Goal: Task Accomplishment & Management: Manage account settings

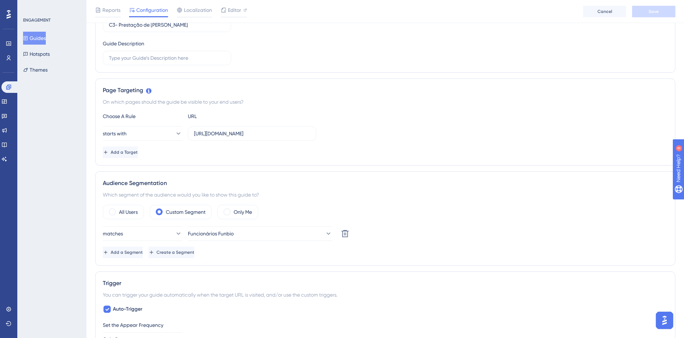
scroll to position [144, 0]
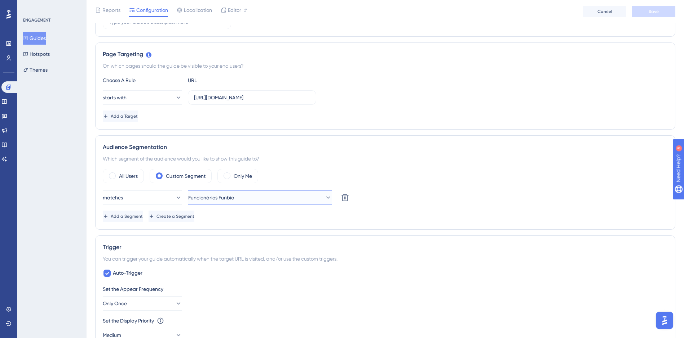
click at [253, 199] on button "Funcionários Funbio" at bounding box center [260, 198] width 144 height 14
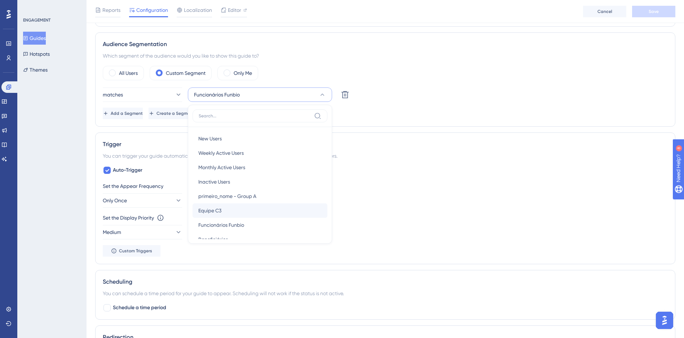
scroll to position [26, 0]
click at [235, 214] on div "Beneficiários Beneficiários" at bounding box center [259, 213] width 123 height 14
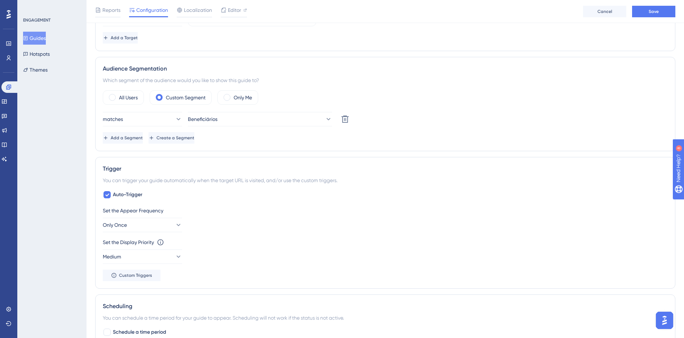
scroll to position [211, 0]
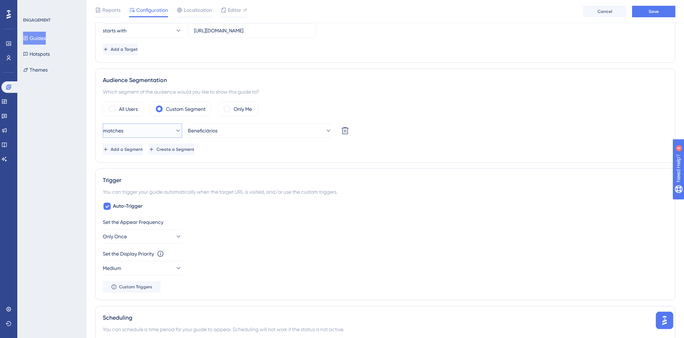
click at [168, 130] on button "matches" at bounding box center [142, 131] width 79 height 14
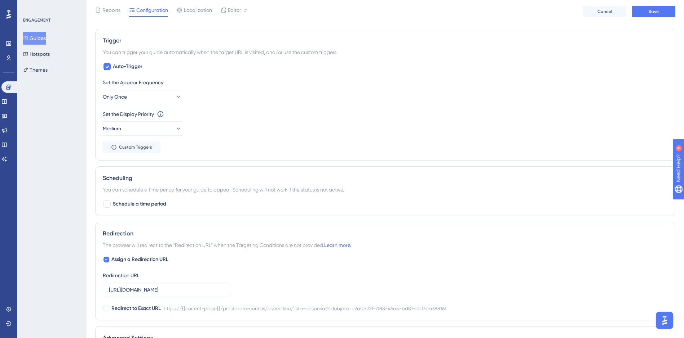
scroll to position [391, 0]
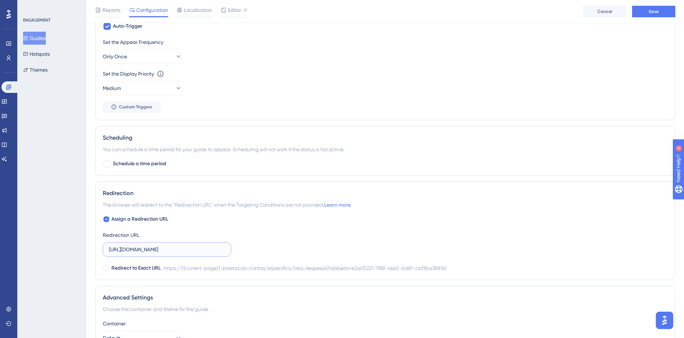
click at [211, 247] on input "https://c3dev.cerebro.org.br/prestacao-contas/especifico/lista-despesas?idobjet…" at bounding box center [167, 250] width 116 height 8
drag, startPoint x: 229, startPoint y: 248, endPoint x: 245, endPoint y: 246, distance: 15.7
click at [245, 246] on div "Assign a Redirection URL Redirection URL https://c3dev.cerebro.org.br/prestacao…" at bounding box center [385, 244] width 565 height 58
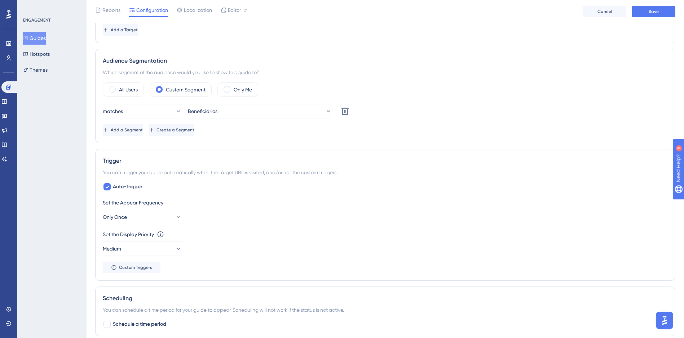
scroll to position [103, 0]
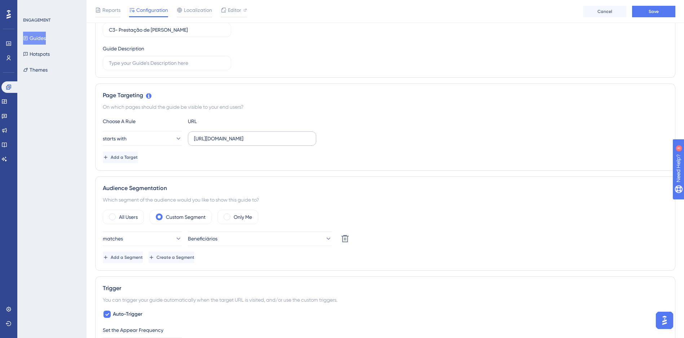
click at [231, 143] on label "https://c3dev.cerebro.org.br/prestacao-contas/especifico/lista-despesas?idobjet…" at bounding box center [252, 139] width 128 height 14
click at [231, 143] on input "https://c3dev.cerebro.org.br/prestacao-contas/especifico/lista-despesas?idobjet…" at bounding box center [252, 139] width 116 height 8
click at [231, 143] on label "https://c3dev.cerebro.org.br/prestacao-contas/especifico/lista-despesas?idobjet…" at bounding box center [252, 139] width 128 height 14
click at [231, 143] on input "https://c3dev.cerebro.org.br/prestacao-contas/especifico/lista-despesas?idobjet…" at bounding box center [252, 139] width 116 height 8
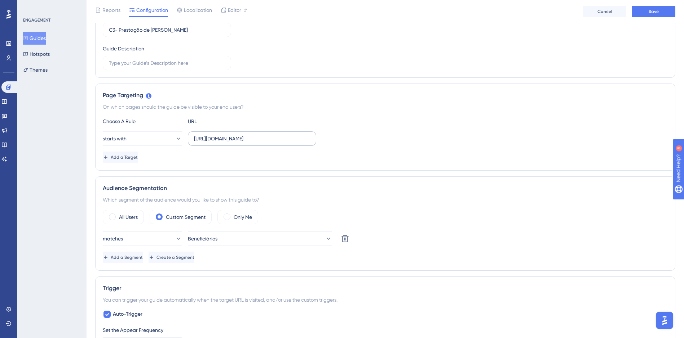
click at [231, 143] on label "https://c3dev.cerebro.org.br/prestacao-contas/especifico/lista-despesas?idobjet…" at bounding box center [252, 139] width 128 height 14
click at [231, 143] on input "https://c3dev.cerebro.org.br/prestacao-contas/especifico/lista-despesas?idobjet…" at bounding box center [252, 139] width 116 height 8
click at [231, 143] on label "https://c3dev.cerebro.org.br/prestacao-contas/especifico/lista-despesas?idobjet…" at bounding box center [252, 139] width 128 height 14
click at [231, 143] on input "https://c3dev.cerebro.org.br/prestacao-contas/especifico/lista-despesas?idobjet…" at bounding box center [252, 139] width 116 height 8
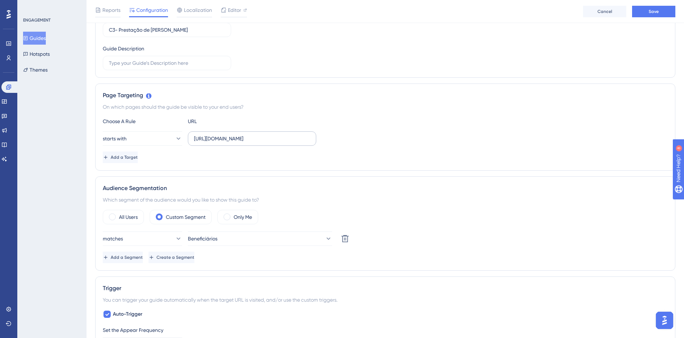
click at [231, 143] on label "https://c3dev.cerebro.org.br/prestacao-contas/especifico/lista-despesas?idobjet…" at bounding box center [252, 139] width 128 height 14
click at [231, 143] on input "https://c3dev.cerebro.org.br/prestacao-contas/especifico/lista-despesas?idobjet…" at bounding box center [252, 139] width 116 height 8
click at [231, 138] on input "https://c3dev.cerebro.org.br/prestacao-contas/especifico/lista-despesas?idobjet…" at bounding box center [252, 139] width 116 height 8
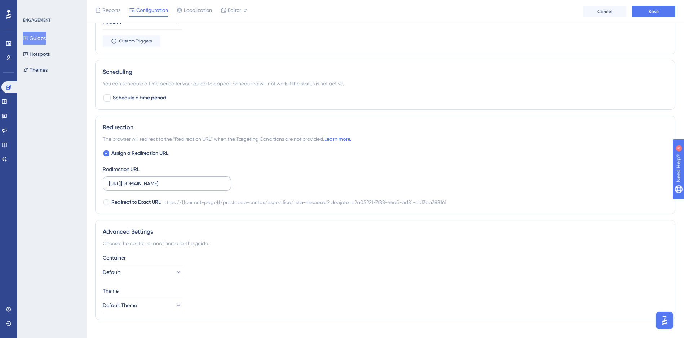
scroll to position [464, 0]
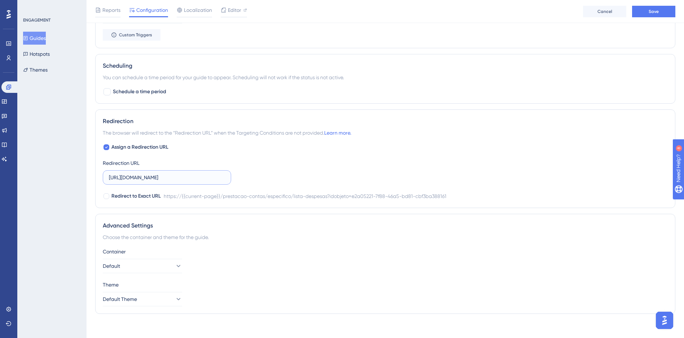
click at [192, 177] on input "https://c3dev.cerebro.org.br/prestacao-contas/especifico/lista-despesas?idobjet…" at bounding box center [167, 178] width 116 height 8
paste input "ac3117d6-f974-4e92-afd0-c2b801b6b905"
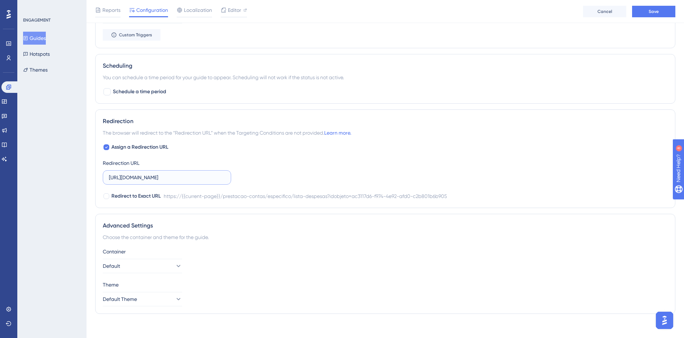
scroll to position [468, 0]
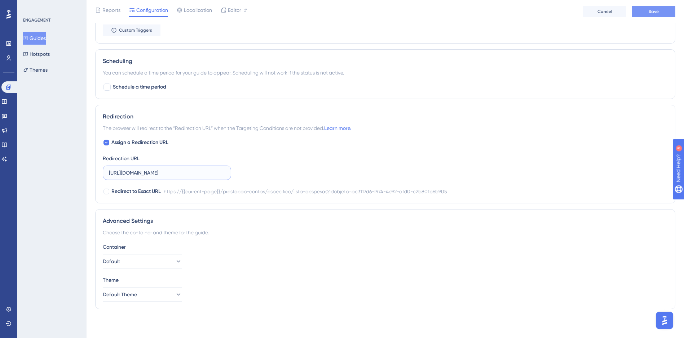
type input "https://c3dev.cerebro.org.br/prestacao-contas/especifico/lista-despesas?idobjet…"
click at [646, 15] on button "Save" at bounding box center [653, 12] width 43 height 12
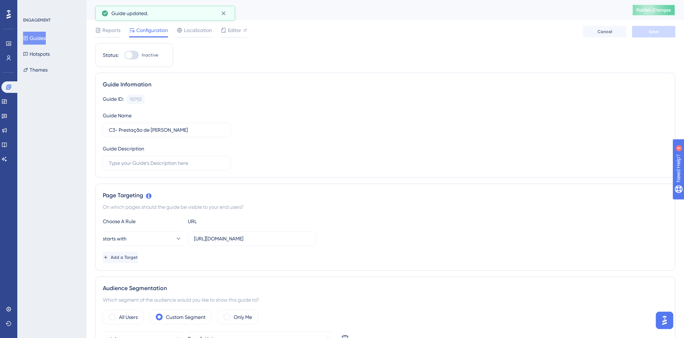
click at [656, 15] on button "Publish Changes" at bounding box center [653, 10] width 43 height 12
click at [234, 33] on span "Editor" at bounding box center [234, 30] width 13 height 9
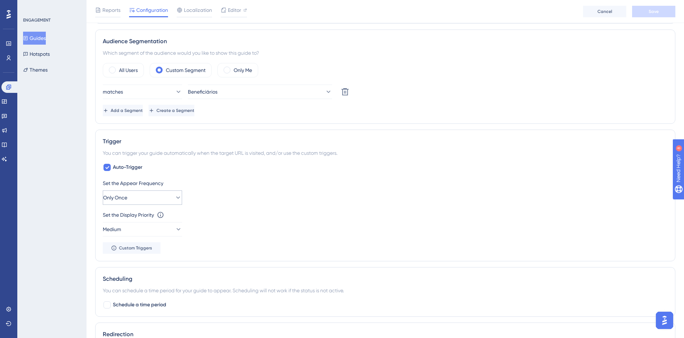
scroll to position [360, 0]
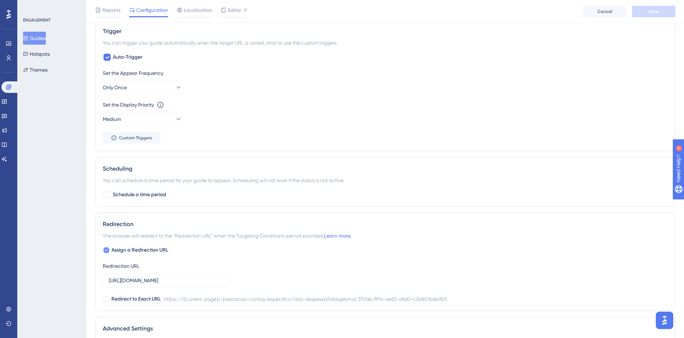
click at [109, 252] on div at bounding box center [106, 251] width 6 height 6
checkbox input "false"
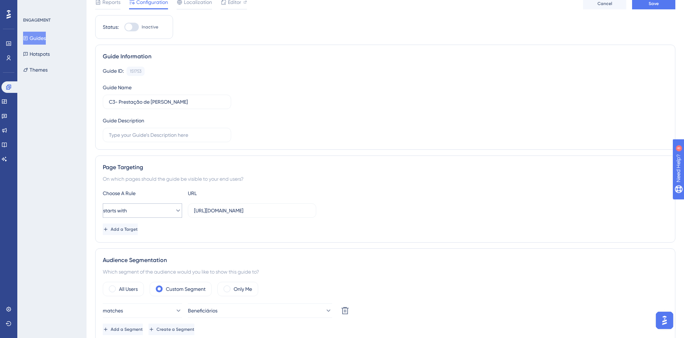
scroll to position [0, 0]
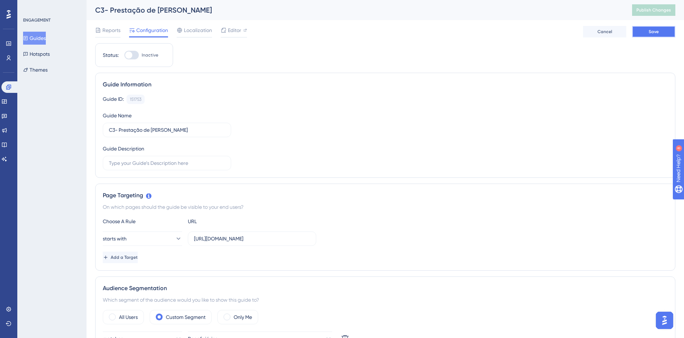
click at [652, 33] on span "Save" at bounding box center [654, 32] width 10 height 6
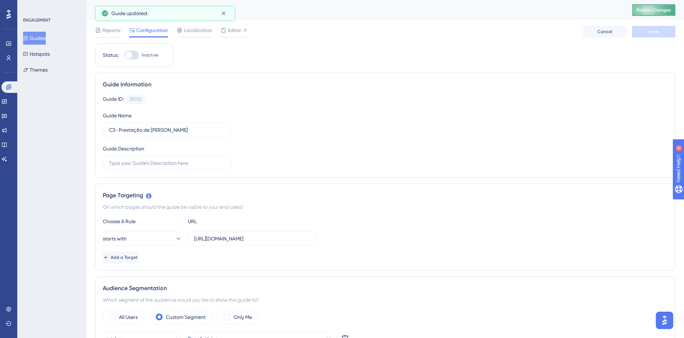
click at [645, 10] on span "Publish Changes" at bounding box center [653, 10] width 35 height 6
click at [45, 38] on button "Guides" at bounding box center [34, 38] width 23 height 13
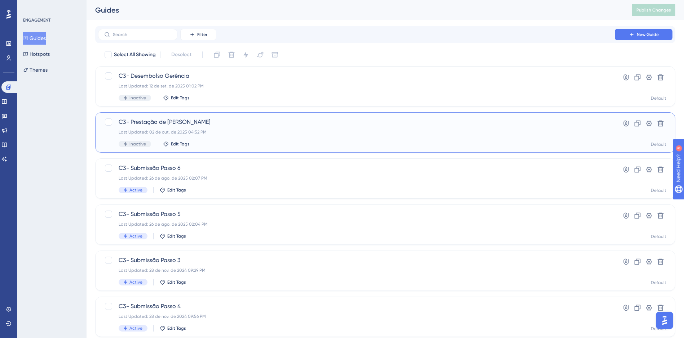
click at [202, 120] on span "C3- Prestação de [PERSON_NAME]" at bounding box center [356, 122] width 475 height 9
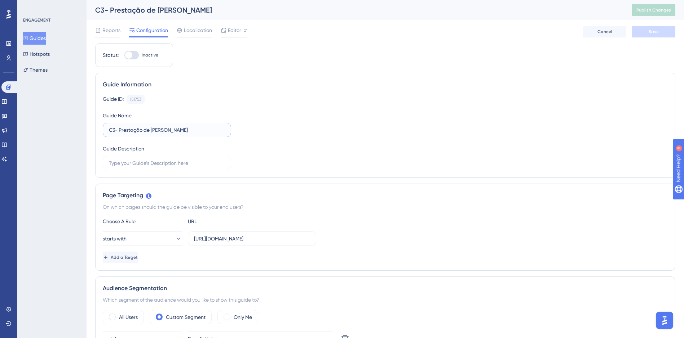
click at [164, 129] on input "C3- Prestação de [PERSON_NAME]" at bounding box center [167, 130] width 116 height 8
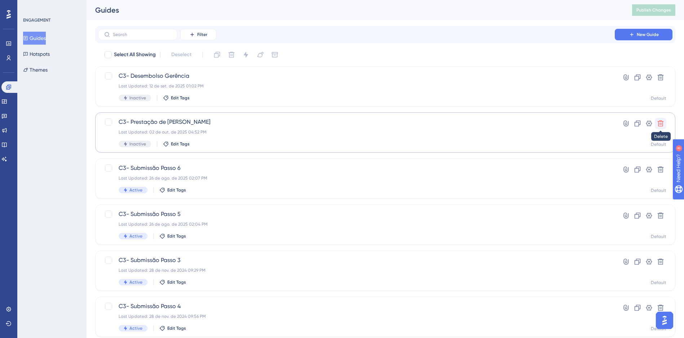
click at [658, 122] on icon at bounding box center [660, 123] width 7 height 7
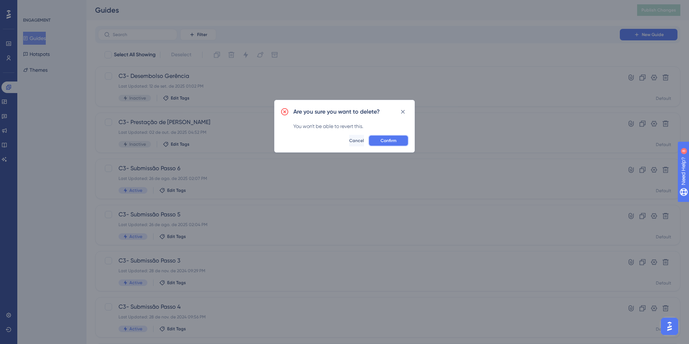
click at [398, 140] on button "Confirm" at bounding box center [388, 141] width 40 height 12
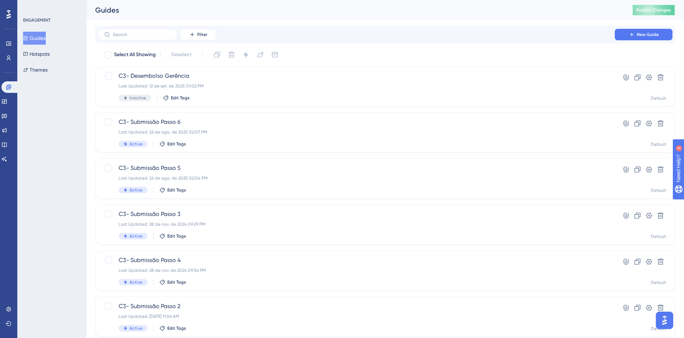
click at [667, 10] on span "Publish Changes" at bounding box center [653, 10] width 35 height 6
click at [658, 31] on button "New Guide" at bounding box center [644, 35] width 58 height 12
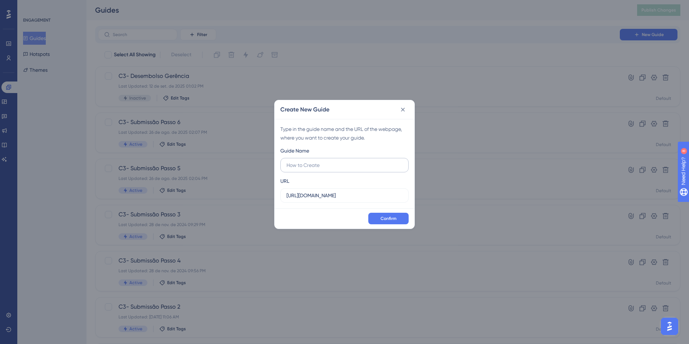
click at [314, 165] on input "text" at bounding box center [345, 165] width 116 height 8
type input "C3- Prestação de [PERSON_NAME]"
click at [317, 195] on input "https://c3hom.cerebro.org.br" at bounding box center [345, 195] width 116 height 8
click at [317, 194] on input "https://c3hom.cerebro.org.br" at bounding box center [345, 195] width 116 height 8
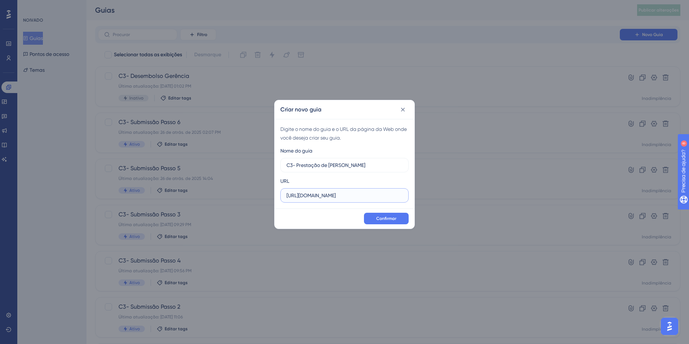
paste input "dev.cerebro.org.br/"
type input "https://c3dev.cerebro.org.br/"
click at [389, 221] on span "Confirmar" at bounding box center [386, 219] width 20 height 6
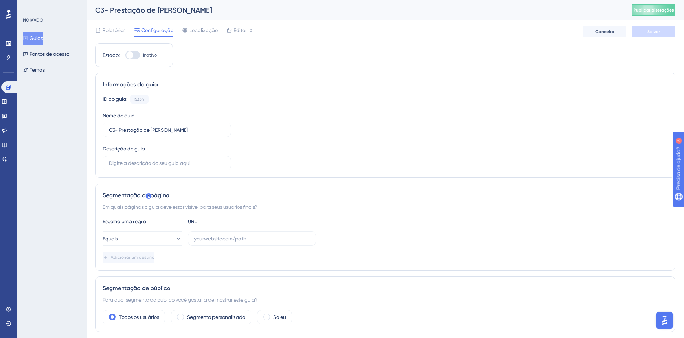
click at [256, 105] on div "ID do guia: 153341 Copiar Nome do guia C3- Prestação de Contas Gerência Descriç…" at bounding box center [385, 133] width 565 height 76
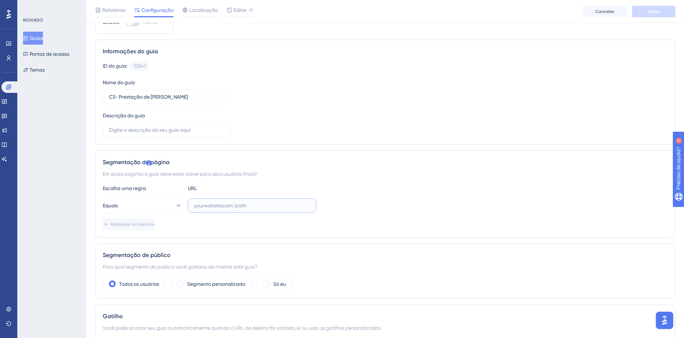
click at [213, 206] on input "text" at bounding box center [252, 206] width 116 height 8
paste input "https://c3dev.cerebro.org.br/prestacao-contas/especifico/lista-despesas?"
type input "https://c3dev.cerebro.org.br/prestacao-contas/especifico/lista-despesas?"
click at [156, 222] on button "Adicionar um destino" at bounding box center [129, 225] width 53 height 12
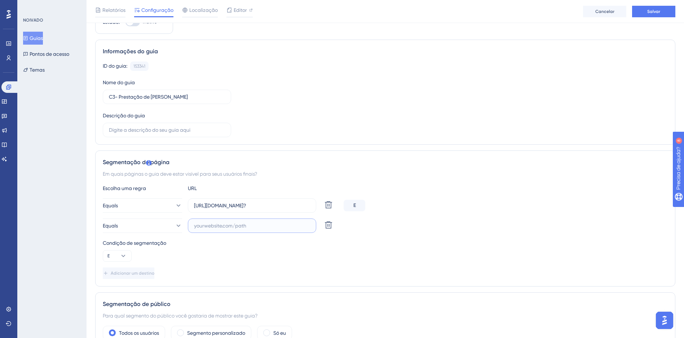
click at [213, 226] on input "text" at bounding box center [252, 226] width 116 height 8
paste input "https://c3dev.cerebro.org.br/prestacao-contas/especifico/lista-despesas?"
type input "https://c3hom.cerebro.org.br/prestacao-contas/especifico/lista-despesas?"
click at [122, 256] on icon at bounding box center [123, 256] width 7 height 7
click at [125, 256] on icon at bounding box center [123, 256] width 7 height 7
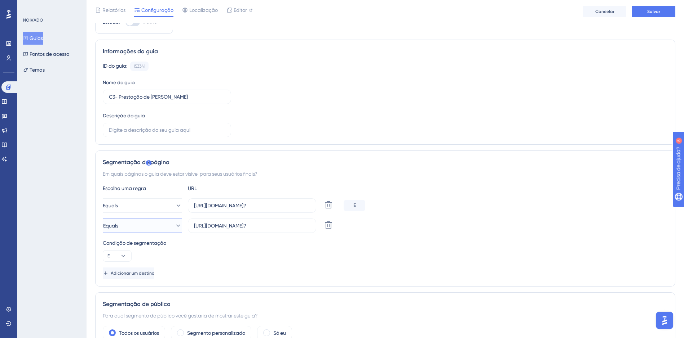
click at [176, 229] on button "Equals" at bounding box center [142, 226] width 79 height 14
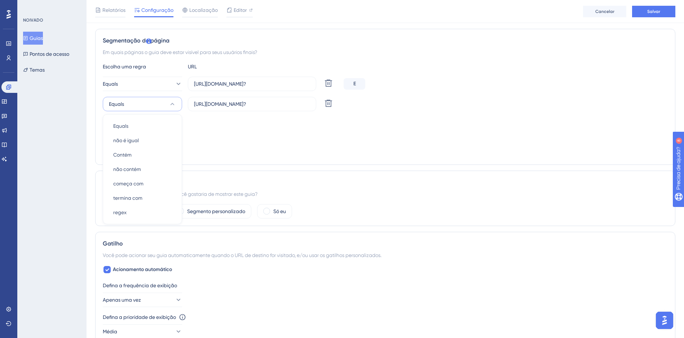
click at [213, 125] on div "Condição de segmentação" at bounding box center [385, 121] width 565 height 9
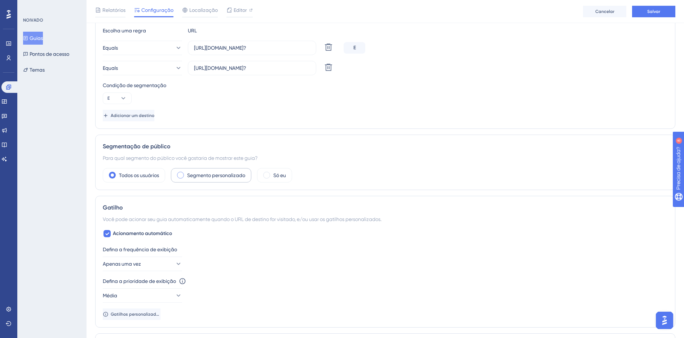
click at [207, 177] on label "Segmento personalizado" at bounding box center [216, 175] width 58 height 9
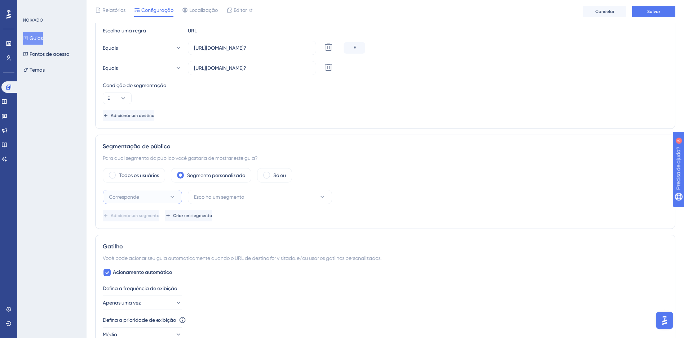
click at [172, 194] on icon at bounding box center [172, 197] width 7 height 7
click at [163, 216] on div "Corresponde Corresponde" at bounding box center [142, 219] width 58 height 14
click at [212, 199] on span "Escolha um segmento" at bounding box center [219, 197] width 50 height 9
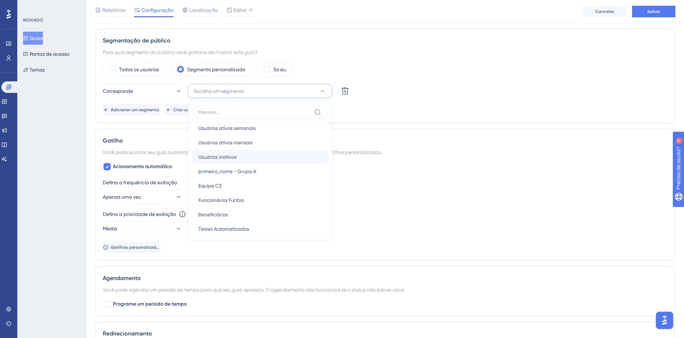
scroll to position [26, 0]
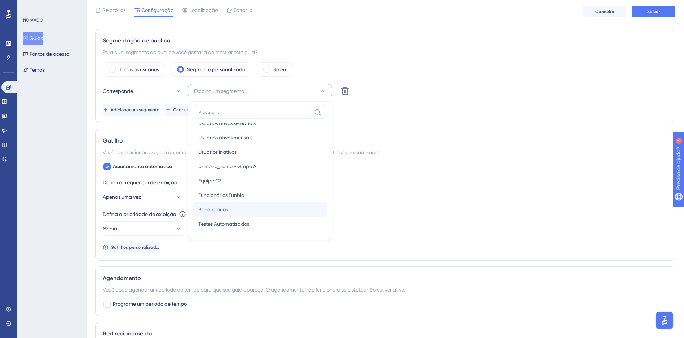
click at [221, 209] on span "Beneficiários" at bounding box center [213, 209] width 30 height 9
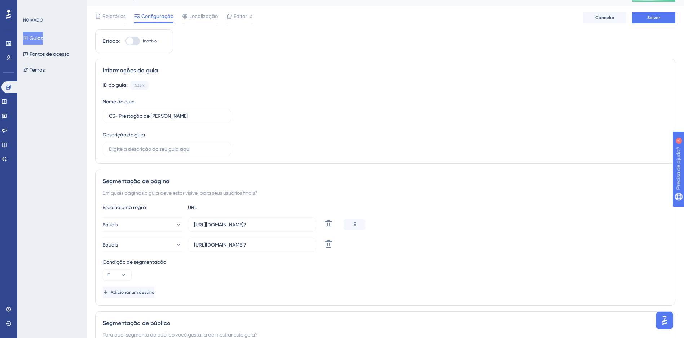
scroll to position [0, 0]
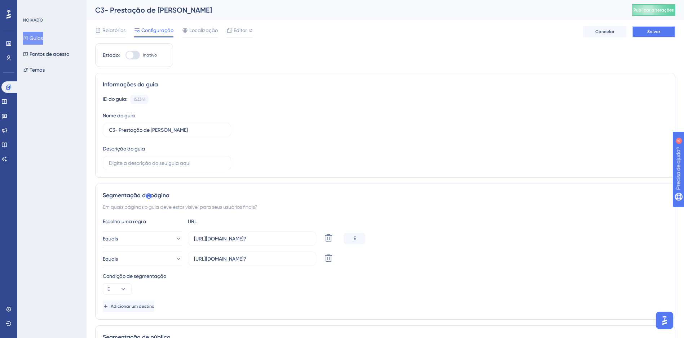
click at [651, 36] on button "Salvar" at bounding box center [653, 32] width 43 height 12
click at [174, 258] on icon at bounding box center [177, 259] width 7 height 7
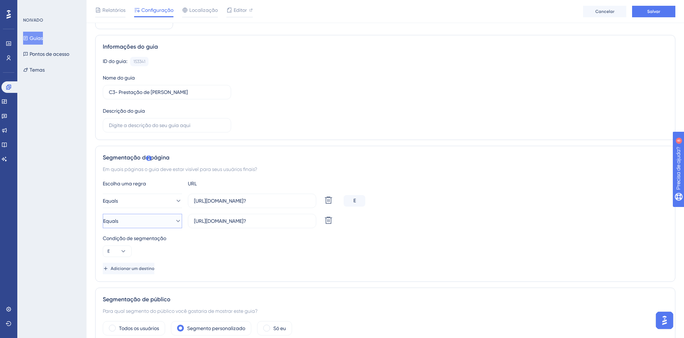
click at [175, 222] on icon at bounding box center [177, 221] width 7 height 7
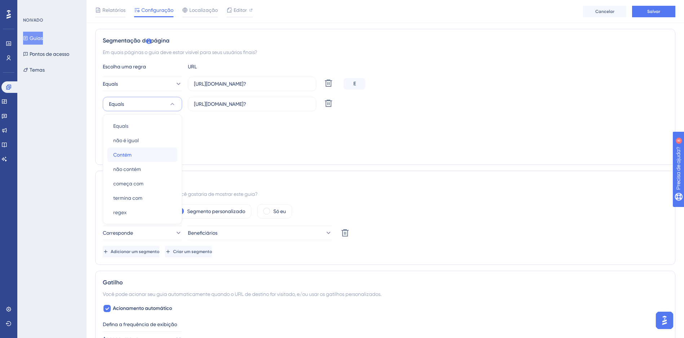
click at [159, 154] on div "Contém Contém" at bounding box center [142, 155] width 58 height 14
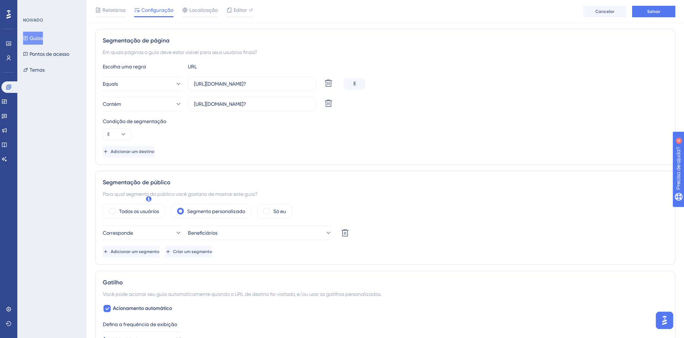
scroll to position [0, 0]
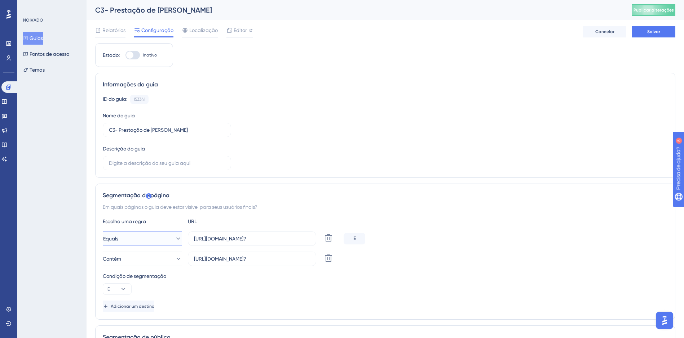
click at [176, 238] on icon at bounding box center [178, 239] width 4 height 2
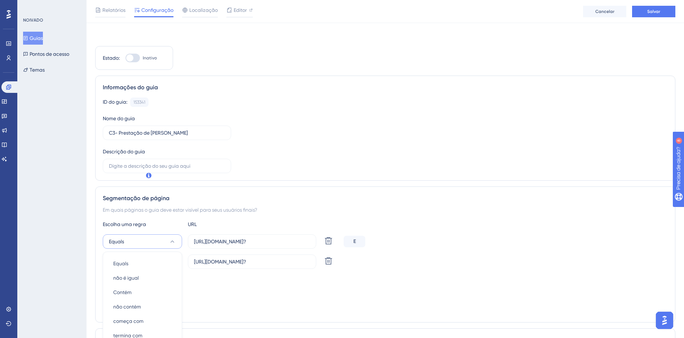
scroll to position [137, 0]
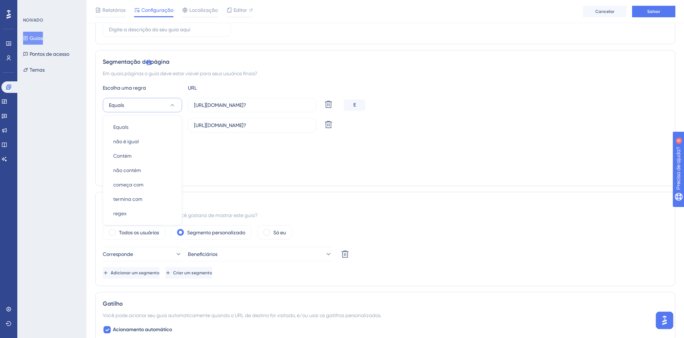
click at [216, 146] on div "Condição de segmentação" at bounding box center [385, 142] width 565 height 9
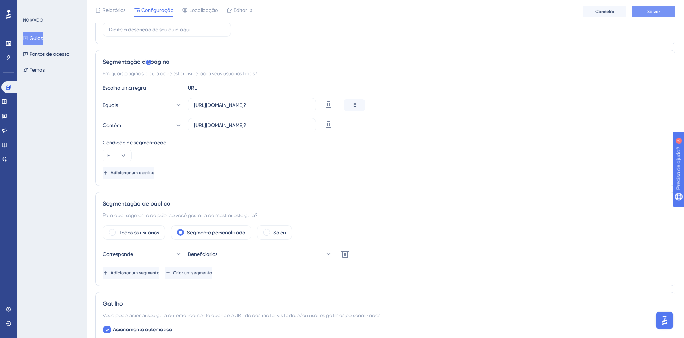
click at [637, 13] on button "Salvar" at bounding box center [653, 12] width 43 height 12
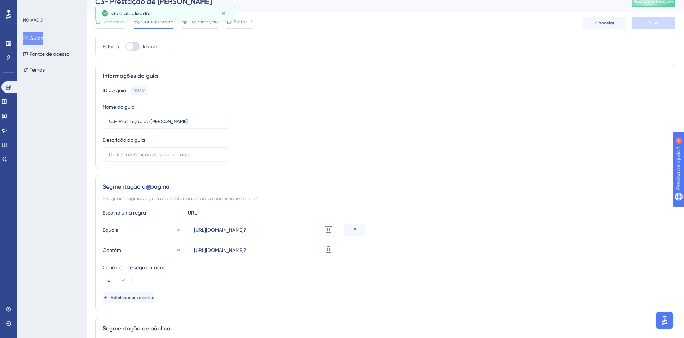
scroll to position [0, 0]
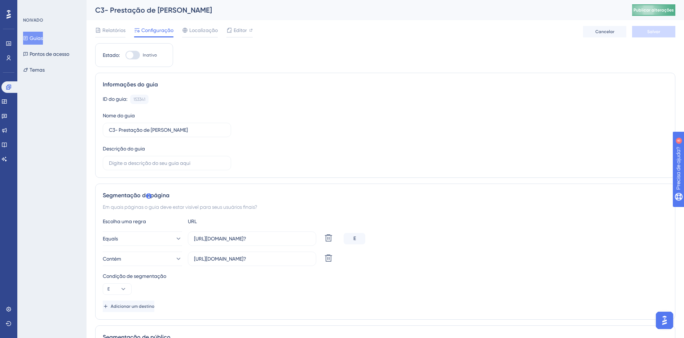
click at [669, 6] on button "Publicar alterações" at bounding box center [653, 10] width 43 height 12
click at [240, 32] on span "Editor" at bounding box center [240, 30] width 13 height 9
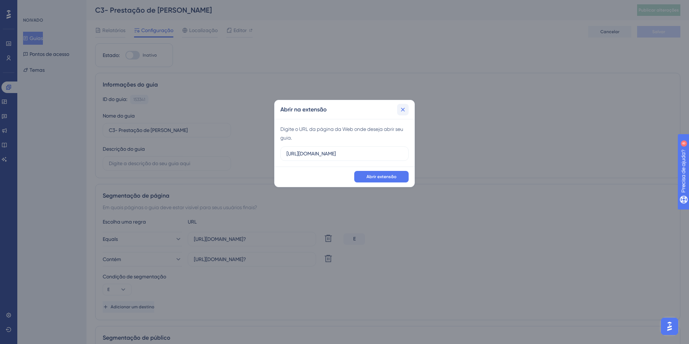
click at [404, 108] on icon at bounding box center [403, 110] width 4 height 4
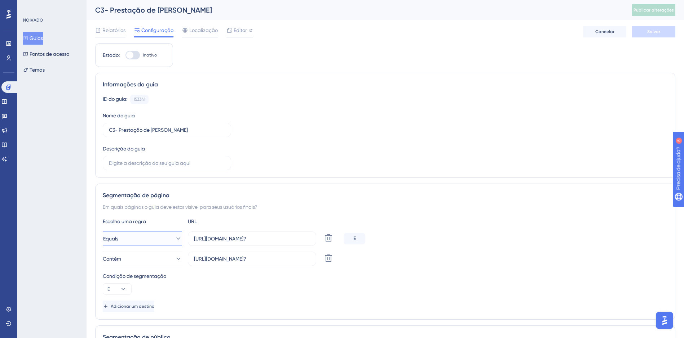
click at [176, 238] on icon at bounding box center [178, 239] width 4 height 2
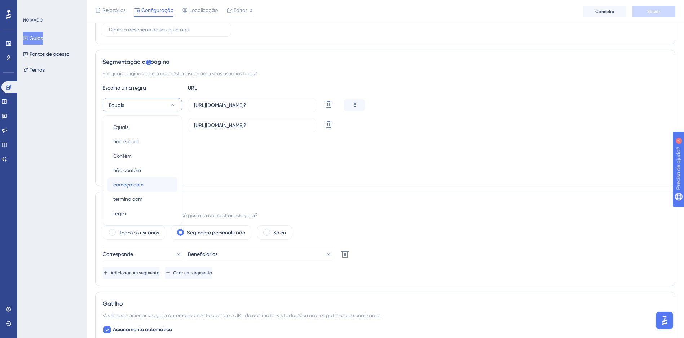
click at [149, 180] on div "começa com começa com" at bounding box center [142, 185] width 58 height 14
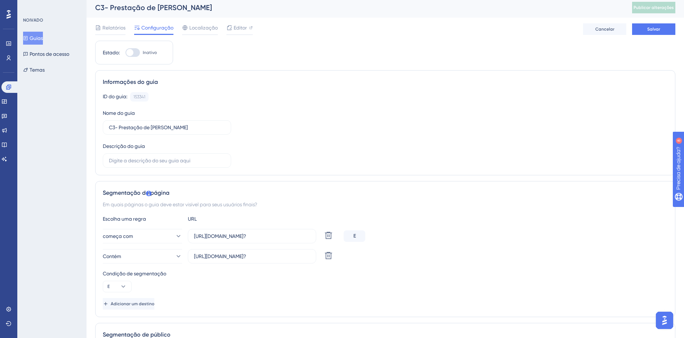
scroll to position [0, 0]
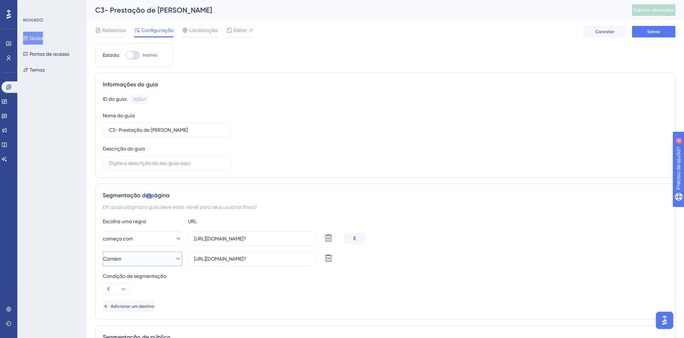
click at [174, 255] on button "Contém" at bounding box center [142, 259] width 79 height 14
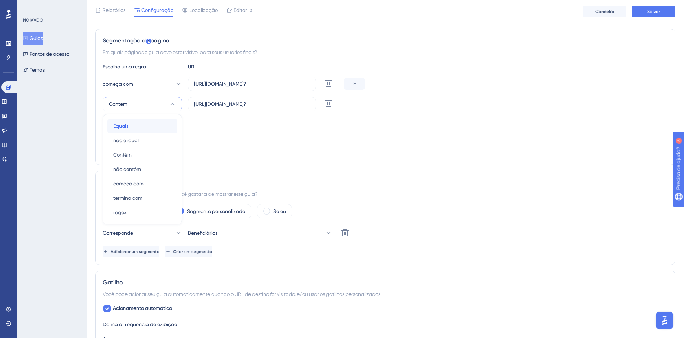
click at [133, 125] on div "Equals Equals" at bounding box center [142, 126] width 58 height 14
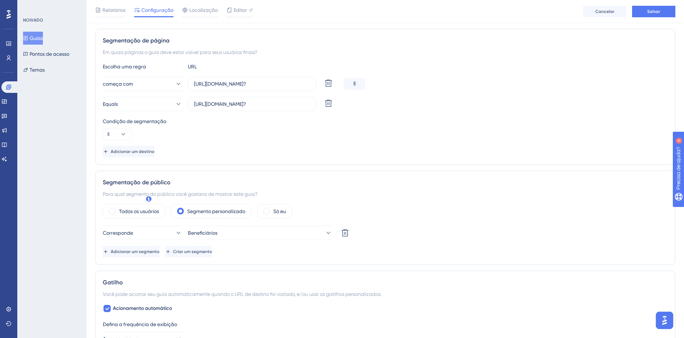
scroll to position [86, 0]
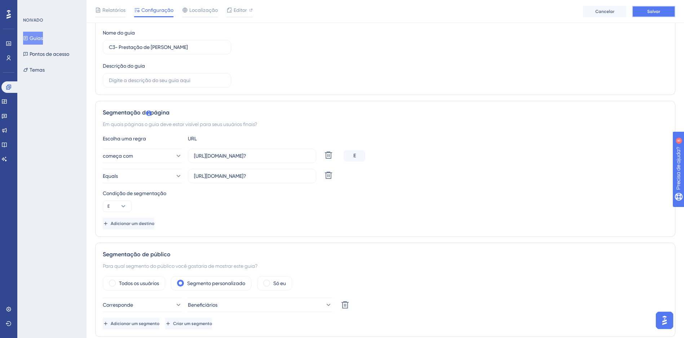
click at [639, 11] on button "Salvar" at bounding box center [653, 12] width 43 height 12
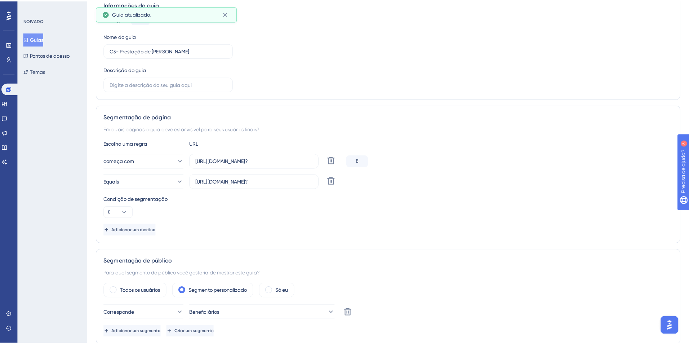
scroll to position [0, 0]
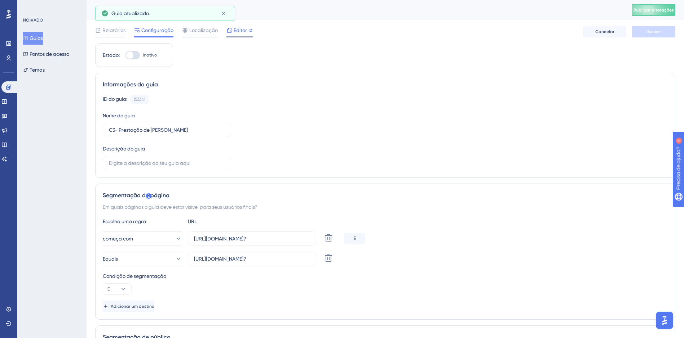
click at [231, 30] on icon at bounding box center [229, 30] width 5 height 5
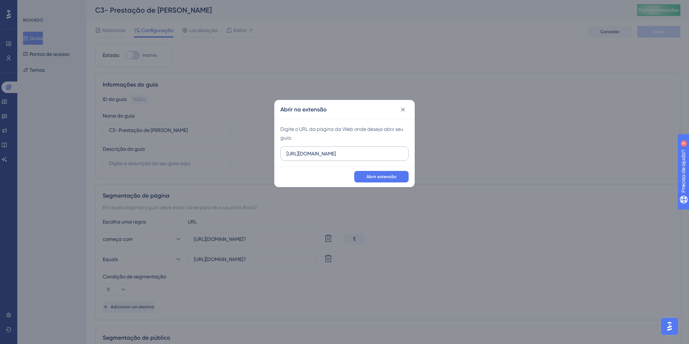
drag, startPoint x: 310, startPoint y: 153, endPoint x: 319, endPoint y: 153, distance: 9.0
click at [319, 153] on input "https://c3hom.cerebro.org.br" at bounding box center [345, 154] width 116 height 8
type input "https://c3dev.cerebro.org.br"
click at [405, 110] on icon at bounding box center [402, 109] width 7 height 7
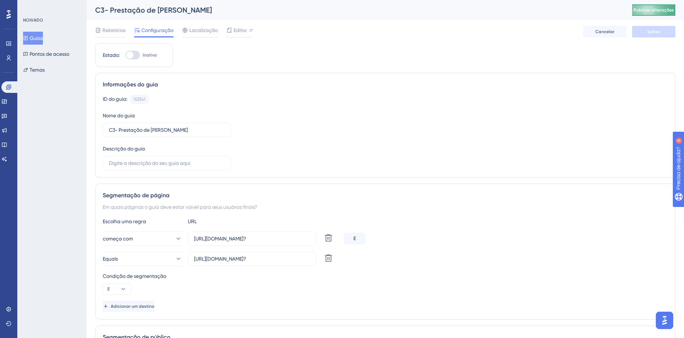
click at [647, 4] on button "Publicar alterações" at bounding box center [653, 10] width 43 height 12
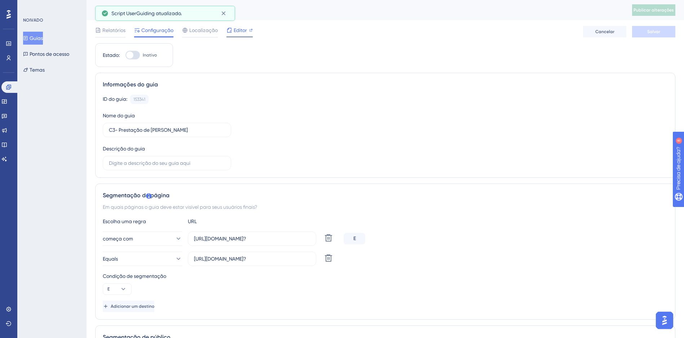
click at [239, 30] on span "Editor" at bounding box center [240, 30] width 13 height 9
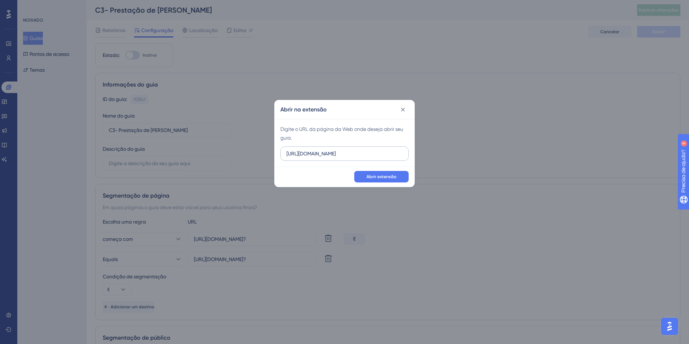
drag, startPoint x: 311, startPoint y: 153, endPoint x: 319, endPoint y: 155, distance: 8.4
click at [319, 155] on input "https://c3hom.cerebro.org.br" at bounding box center [345, 154] width 116 height 8
click at [391, 176] on span "Abrir extensão" at bounding box center [382, 177] width 30 height 6
click at [338, 156] on input "https://c3dev.cerebro.org.br" at bounding box center [345, 154] width 116 height 8
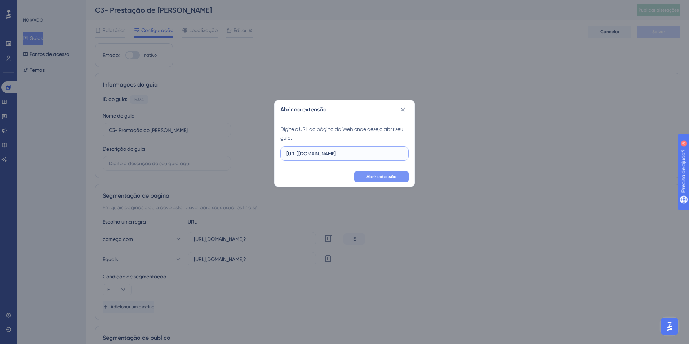
click at [338, 156] on input "https://c3dev.cerebro.org.br" at bounding box center [345, 154] width 116 height 8
paste input "/prestacao-contas/especifico/lista-despesas?"
click at [388, 177] on span "Abrir extensão" at bounding box center [382, 177] width 30 height 6
click at [326, 155] on input "https://c3dev.cerebro.org.br/prestacao-contas/especifico/lista-despesas?" at bounding box center [345, 154] width 116 height 8
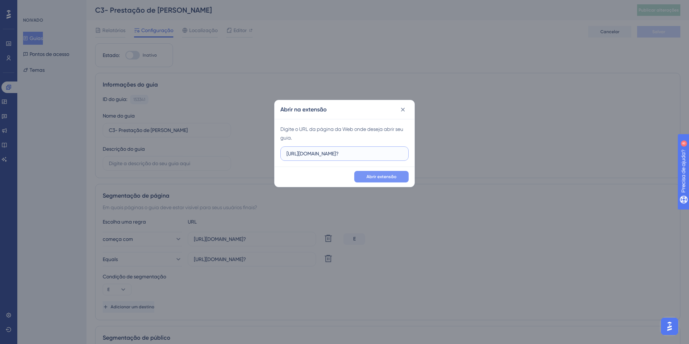
click at [326, 155] on input "https://c3dev.cerebro.org.br/prestacao-contas/especifico/lista-despesas?" at bounding box center [345, 154] width 116 height 8
paste input "idobjeto=ac3117d6-f974-4e92-afd0-c2b801b6b905"
click at [399, 176] on button "Abrir extensão" at bounding box center [381, 177] width 54 height 12
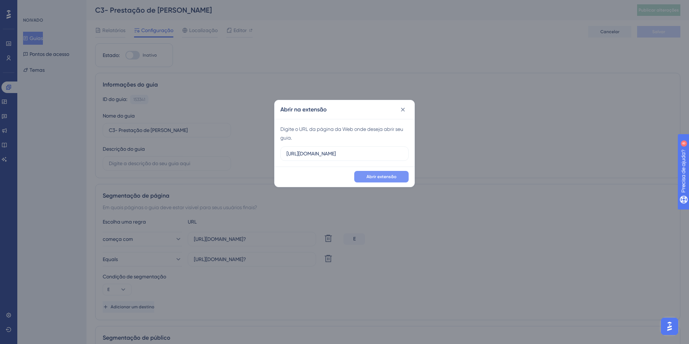
scroll to position [0, 0]
click at [338, 152] on input "https://c3dev.cerebro.org.br/prestacao-contas/especifico/lista-despesas?idobjet…" at bounding box center [345, 154] width 116 height 8
paste input "e2a05221-7f88-46a5-bd81-cbf3ba388161"
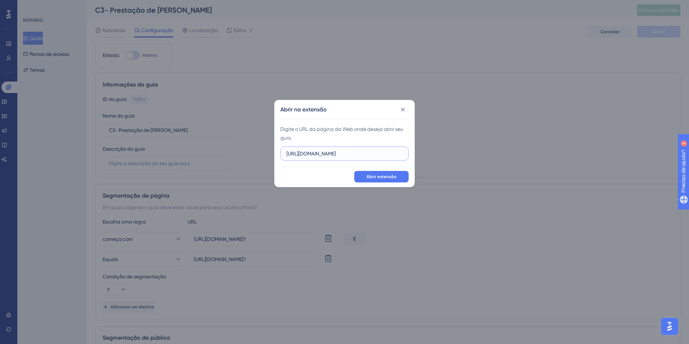
scroll to position [0, 176]
type input "https://c3dev.cerebro.org.br/prestacao-contas/especifico/lista-despesas?idobjet…"
click at [387, 177] on span "Abrir extensão" at bounding box center [382, 177] width 30 height 6
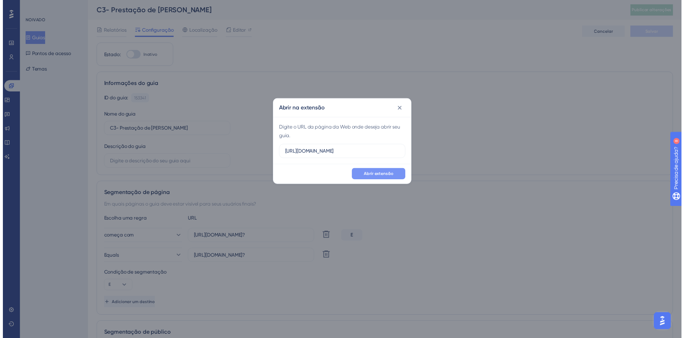
scroll to position [0, 0]
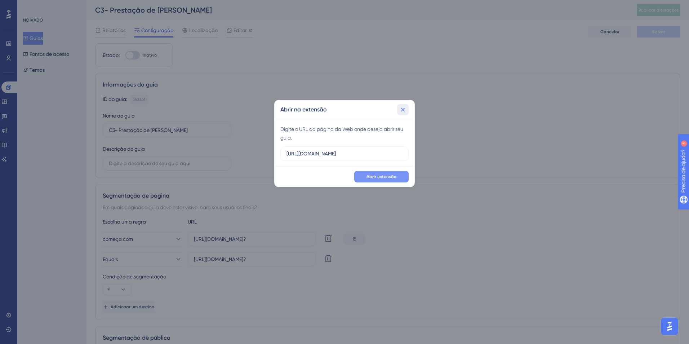
click at [404, 113] on button at bounding box center [403, 110] width 12 height 12
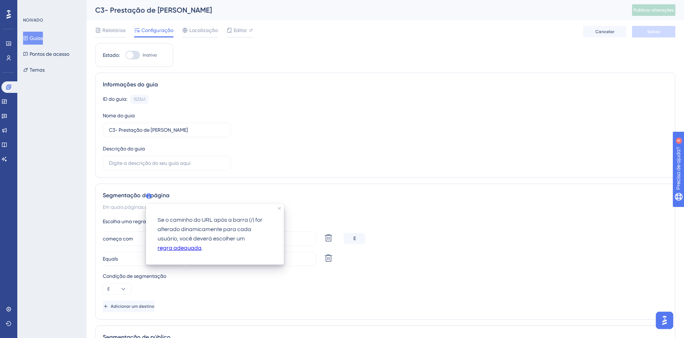
click at [317, 202] on div "Segmentação de página Em quais páginas o guia deve estar visível para seus usuá…" at bounding box center [385, 252] width 580 height 136
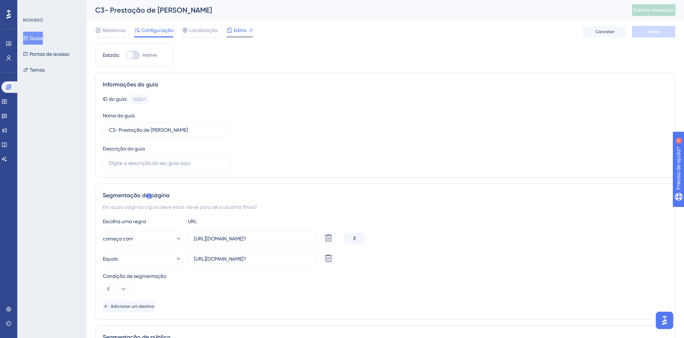
click at [234, 34] on span "Editor" at bounding box center [240, 30] width 13 height 9
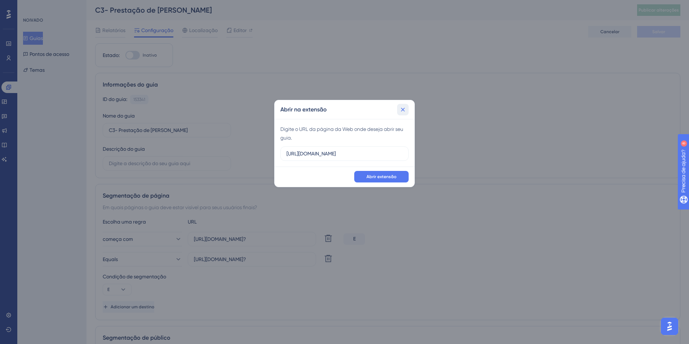
click at [402, 109] on icon at bounding box center [403, 110] width 4 height 4
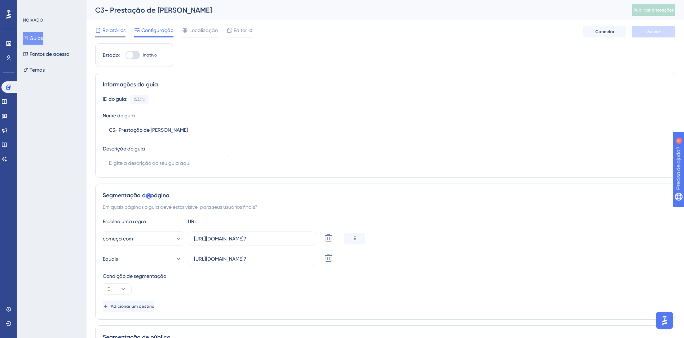
click at [105, 31] on span "Relatórios" at bounding box center [113, 30] width 23 height 9
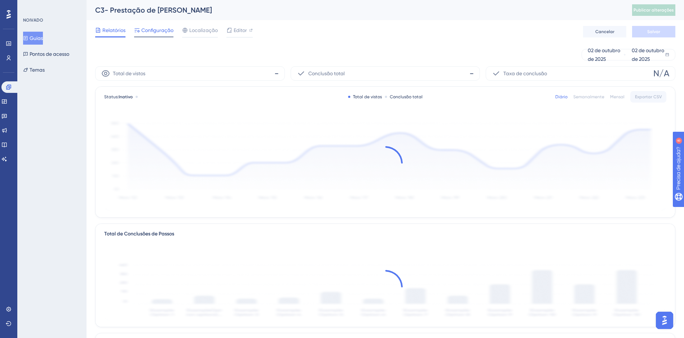
click at [146, 30] on span "Configuração" at bounding box center [157, 30] width 32 height 9
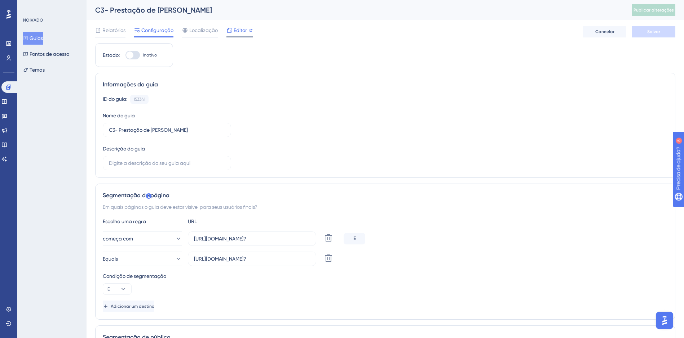
click at [240, 30] on span "Editor" at bounding box center [240, 30] width 13 height 9
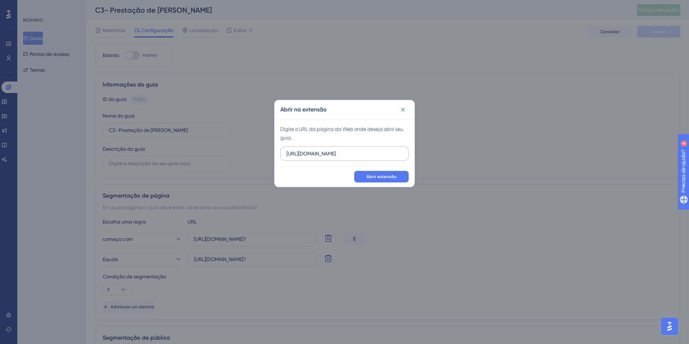
drag, startPoint x: 311, startPoint y: 154, endPoint x: 319, endPoint y: 155, distance: 8.3
click at [319, 155] on input "https://c3hom.cerebro.org.br" at bounding box center [345, 154] width 116 height 8
click at [318, 154] on input "https://c3hom.cerebro.org.br" at bounding box center [345, 154] width 116 height 8
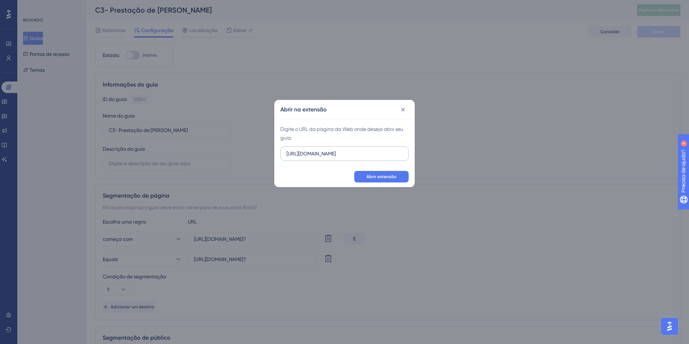
click at [318, 154] on input "https://c3hom.cerebro.org.br" at bounding box center [345, 154] width 116 height 8
type input "https://c3dev.cerebro.org.br"
click at [377, 176] on span "Abrir extensão" at bounding box center [382, 177] width 30 height 6
click at [403, 111] on icon at bounding box center [402, 109] width 7 height 7
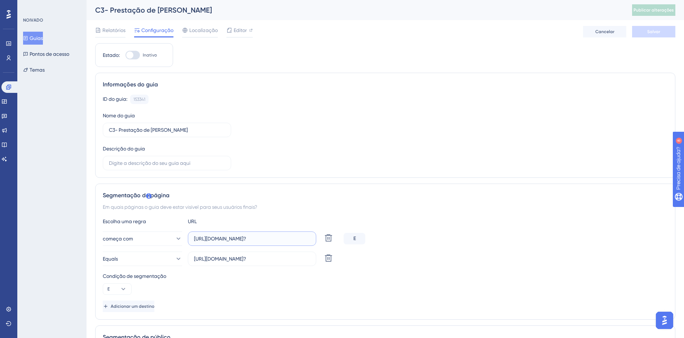
click at [277, 237] on input "https://c3dev.cerebro.org.br/prestacao-contas/especifico/lista-despesas?" at bounding box center [252, 239] width 116 height 8
click at [278, 237] on input "https://c3dev.cerebro.org.br/prestacao-contas/especifico/lista-despesas?" at bounding box center [252, 239] width 116 height 8
click at [278, 238] on input "https://c3dev.cerebro.org.br/prestacao-contas/especifico/lista-despesas?" at bounding box center [252, 239] width 116 height 8
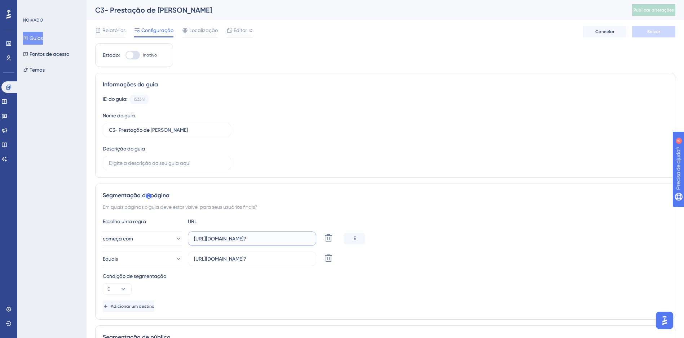
click at [269, 238] on input "https://c3dev.cerebro.org.br/prestacao-contas/especifico/lista-despesas?" at bounding box center [252, 239] width 116 height 8
click at [270, 239] on input "https://c3dev.cerebro.org.br/prestacao-contas/especifico/lista-despesas?" at bounding box center [252, 239] width 116 height 8
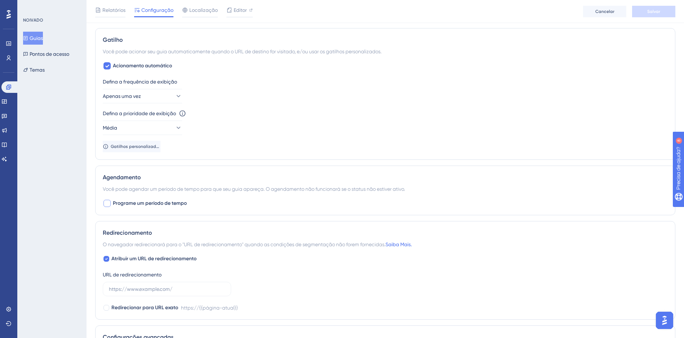
scroll to position [433, 0]
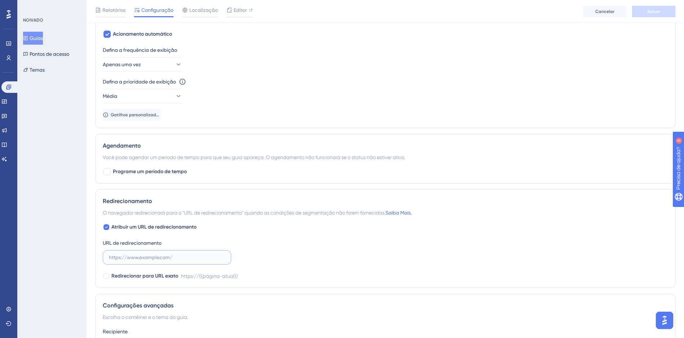
click at [141, 257] on input "text" at bounding box center [167, 258] width 116 height 8
click at [109, 275] on div at bounding box center [106, 277] width 6 height 6
checkbox input "true"
click at [131, 260] on input "text" at bounding box center [167, 258] width 116 height 8
paste input "https://c3dev.cerebro.org.br/prestacao-contas/especifico/lista-despesas?"
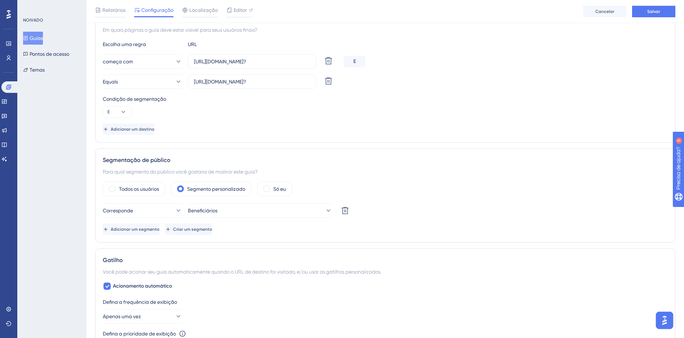
scroll to position [72, 0]
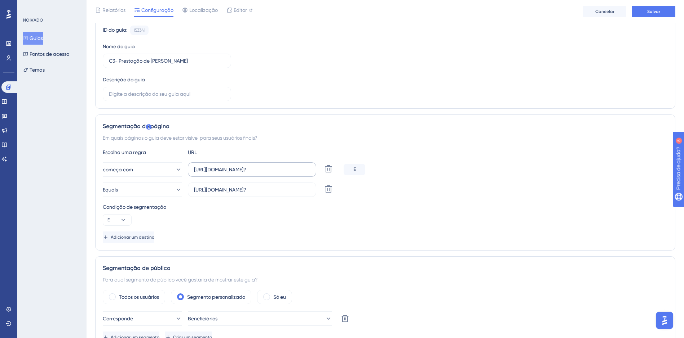
type input "https://c3dev.cerebro.org.br/prestacao-contas/especifico/lista-despesas?"
click at [300, 171] on input "https://c3dev.cerebro.org.br/prestacao-contas/especifico/lista-despesas?" at bounding box center [252, 170] width 116 height 8
click at [298, 189] on input "https://c3hom.cerebro.org.br/prestacao-contas/especifico/lista-despesas?" at bounding box center [252, 190] width 116 height 8
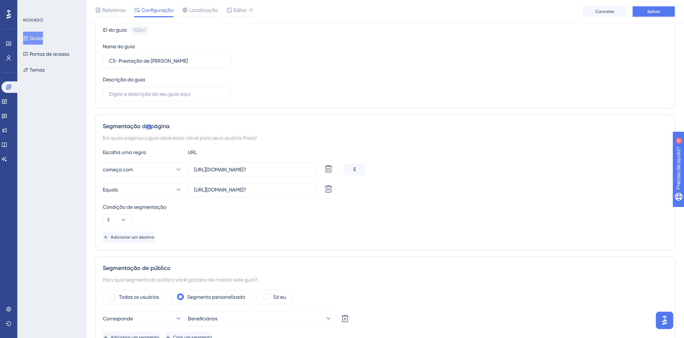
click at [657, 15] on button "Salvar" at bounding box center [653, 12] width 43 height 12
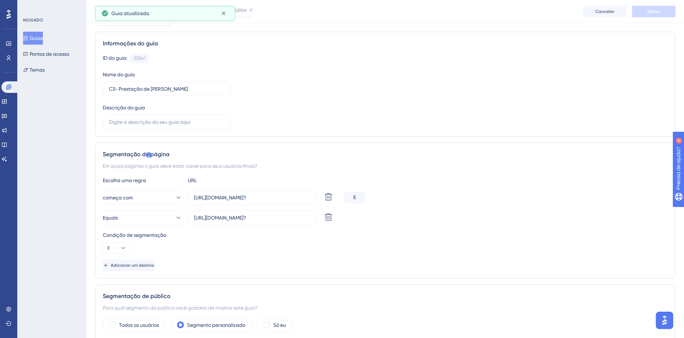
scroll to position [0, 0]
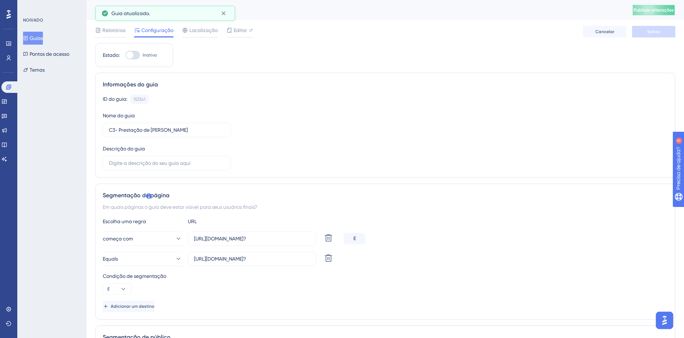
click at [654, 6] on button "Publicar alterações" at bounding box center [653, 10] width 43 height 12
click at [275, 77] on div "Informações do guia ID do guia: 153341 Copiar Nome do guia C3- Prestação de Con…" at bounding box center [385, 125] width 580 height 105
click at [238, 31] on span "Editor" at bounding box center [240, 30] width 13 height 9
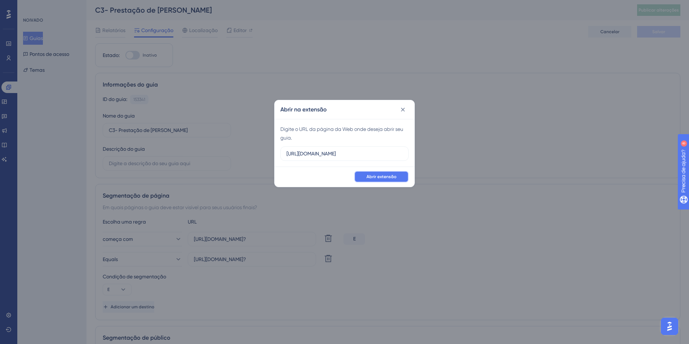
click at [386, 177] on span "Abrir extensão" at bounding box center [382, 177] width 30 height 6
click at [314, 154] on input "https://c3hom.cerebro.org.br" at bounding box center [345, 154] width 116 height 8
click at [312, 154] on input "https://c3hom.cerebro.org.br" at bounding box center [345, 154] width 116 height 8
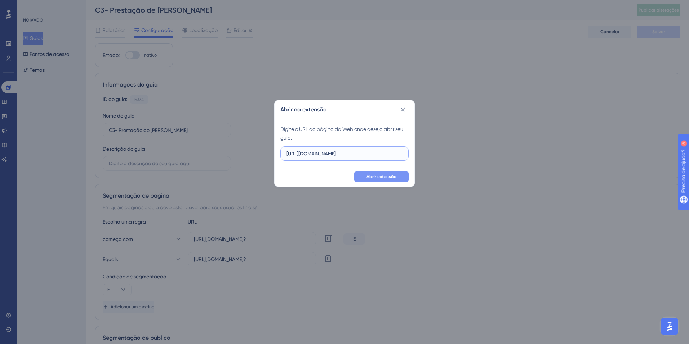
drag, startPoint x: 310, startPoint y: 154, endPoint x: 321, endPoint y: 154, distance: 10.8
click at [321, 154] on input "https://c3hom.cerebro.org.br" at bounding box center [345, 154] width 116 height 8
type input "https://c3dev.cerebro.org.br"
click at [369, 174] on span "Abrir extensão" at bounding box center [382, 177] width 30 height 6
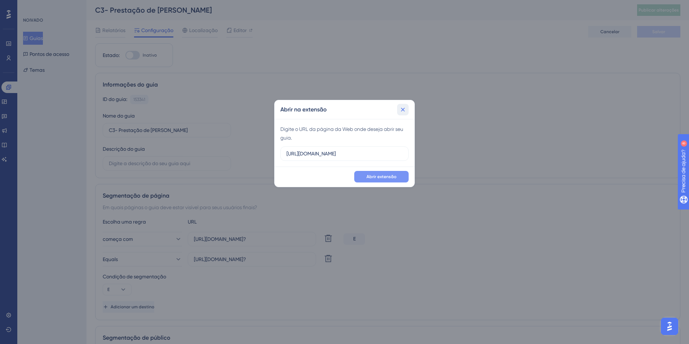
click at [407, 110] on button at bounding box center [403, 110] width 12 height 12
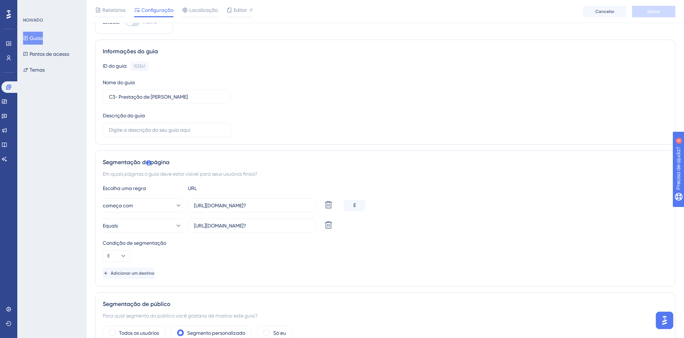
scroll to position [108, 0]
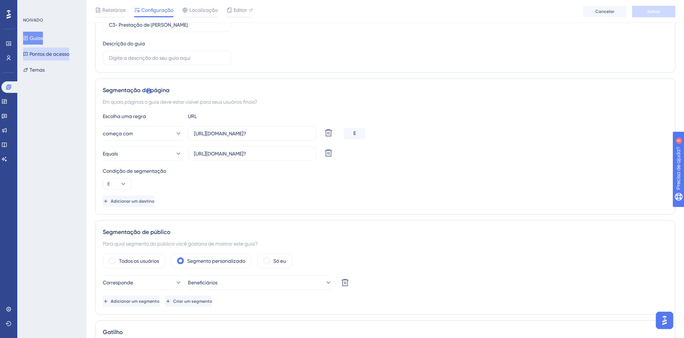
click at [28, 53] on icon at bounding box center [25, 54] width 5 height 5
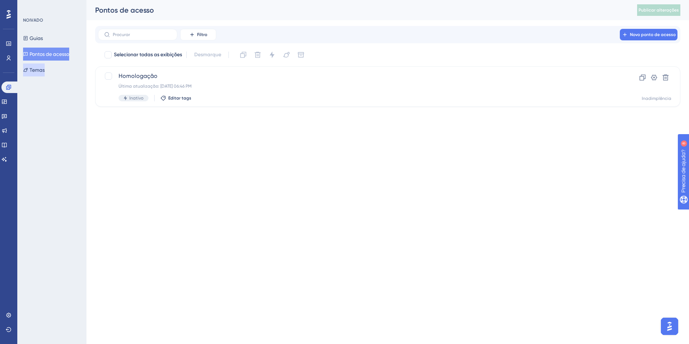
click at [43, 72] on font "Temas" at bounding box center [37, 70] width 15 height 9
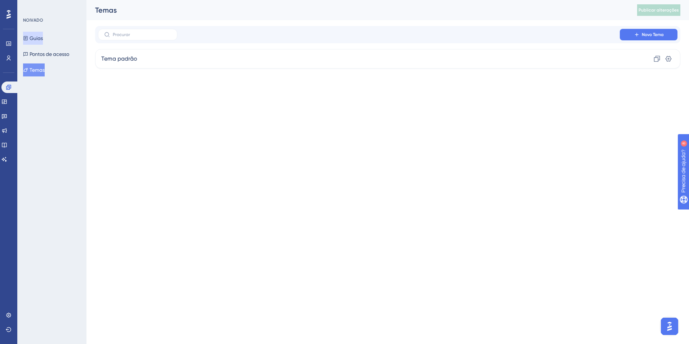
click at [41, 42] on font "Guias" at bounding box center [36, 38] width 13 height 9
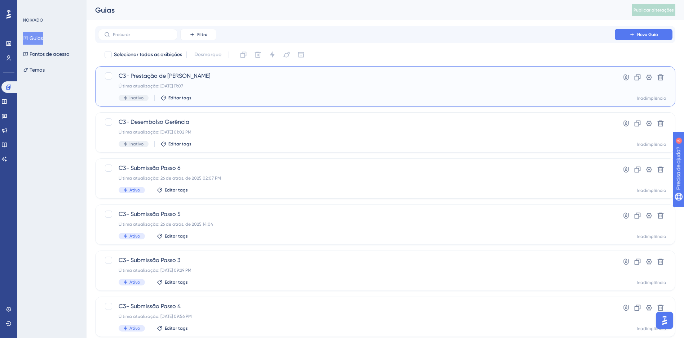
click at [222, 89] on div "C3- Prestação de Contas Gerência Última atualização: 02 de out. de 2025 17:07 I…" at bounding box center [356, 87] width 475 height 30
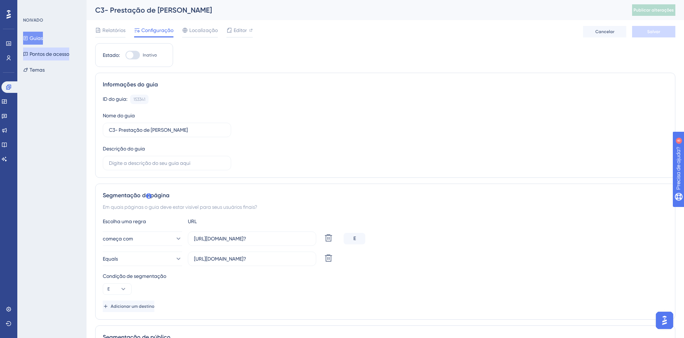
click at [59, 51] on font "Pontos de acesso" at bounding box center [50, 54] width 40 height 9
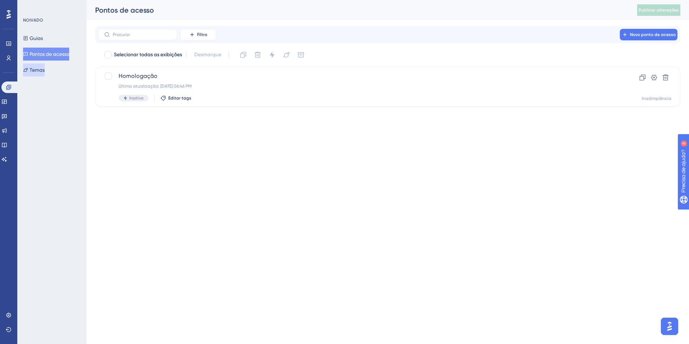
click at [45, 70] on font "Temas" at bounding box center [37, 70] width 15 height 9
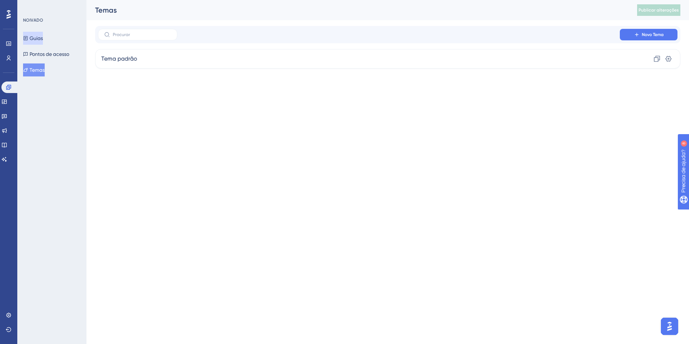
click at [37, 32] on button "Guias" at bounding box center [33, 38] width 20 height 13
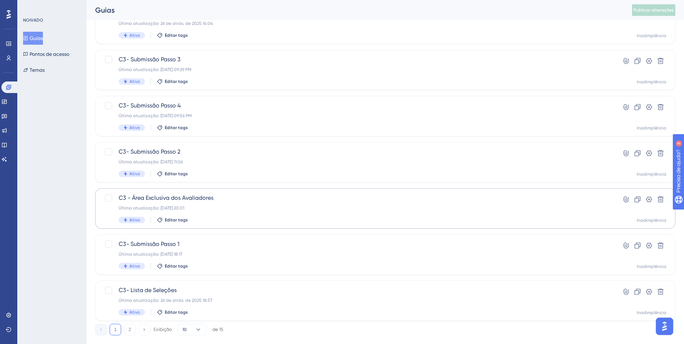
scroll to position [216, 0]
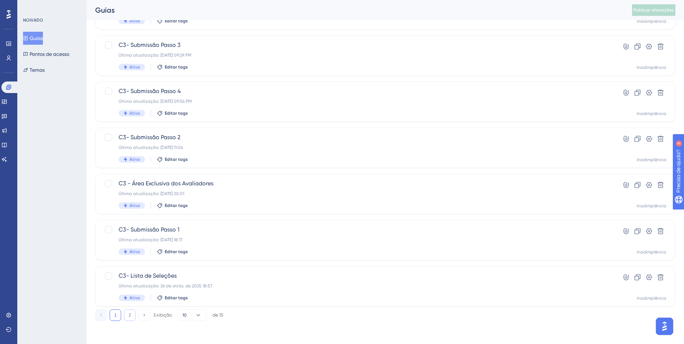
click at [129, 315] on button "2" at bounding box center [130, 315] width 12 height 12
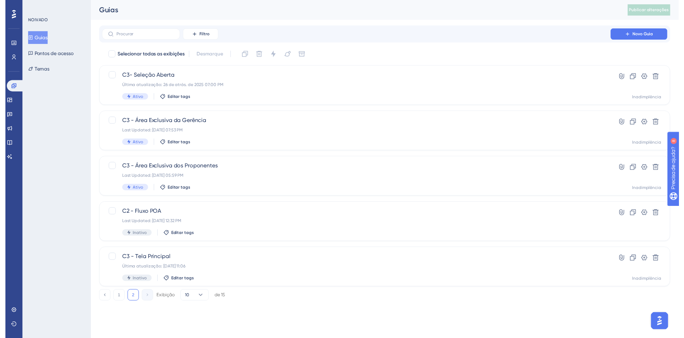
scroll to position [0, 0]
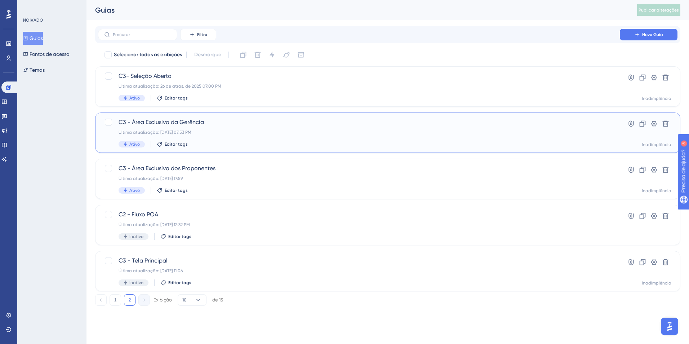
click at [250, 133] on div "Última atualização: 04 de nov. de 2024 07:53 PM" at bounding box center [359, 132] width 481 height 6
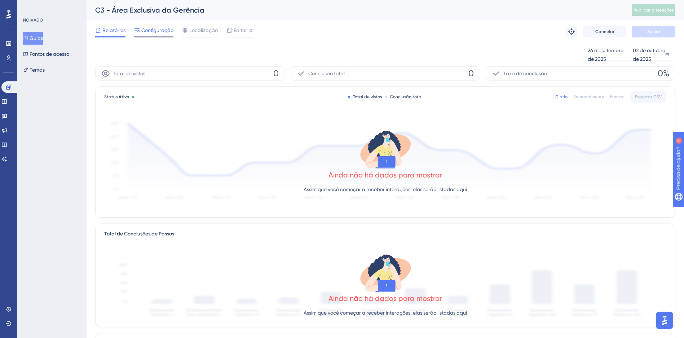
click at [167, 30] on span "Configuração" at bounding box center [157, 30] width 32 height 9
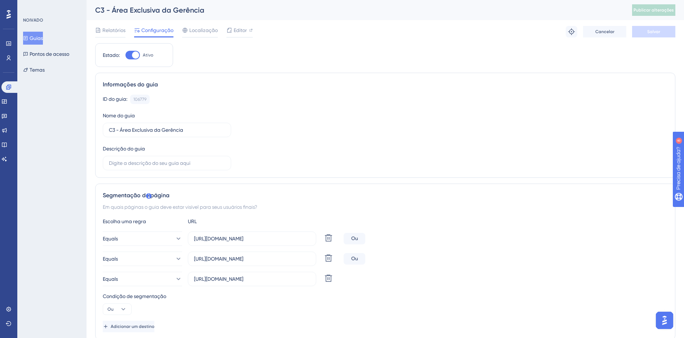
click at [40, 37] on font "Guias" at bounding box center [36, 38] width 13 height 9
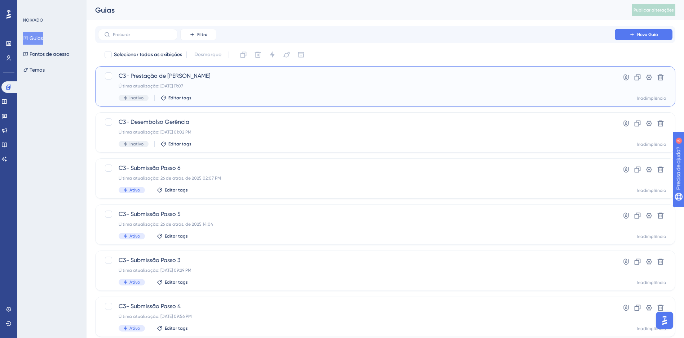
click at [268, 89] on div "C3- Prestação de Contas Gerência Última atualização: 02 de out. de 2025 17:07 I…" at bounding box center [356, 87] width 475 height 30
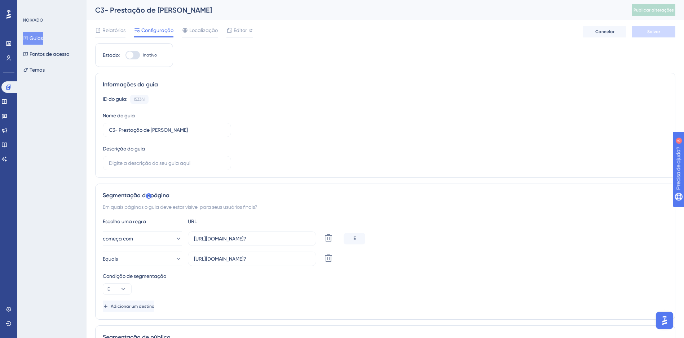
scroll to position [36, 0]
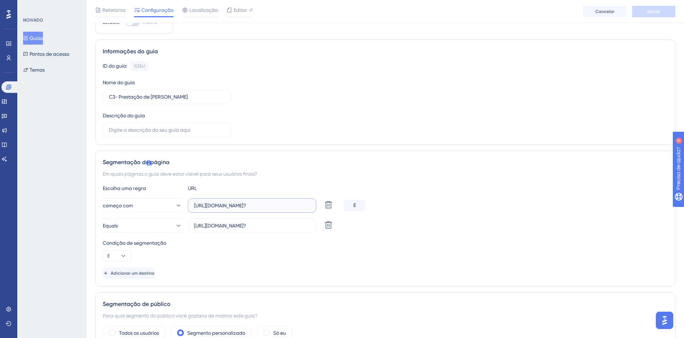
click at [306, 206] on input "https://c3dev.cerebro.org.br/prestacao-contas/especifico/lista-despesas?" at bounding box center [252, 206] width 116 height 8
click at [164, 206] on button "começa com" at bounding box center [142, 206] width 79 height 14
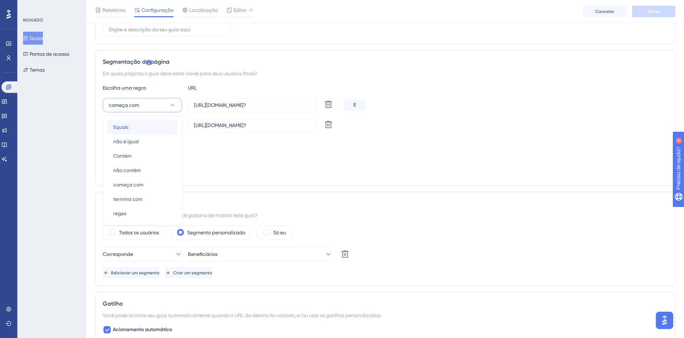
click at [128, 127] on span "Equals" at bounding box center [120, 127] width 15 height 9
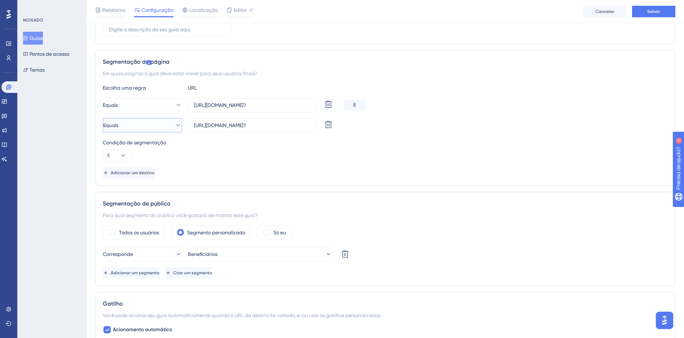
click at [128, 127] on button "Equals" at bounding box center [142, 125] width 79 height 14
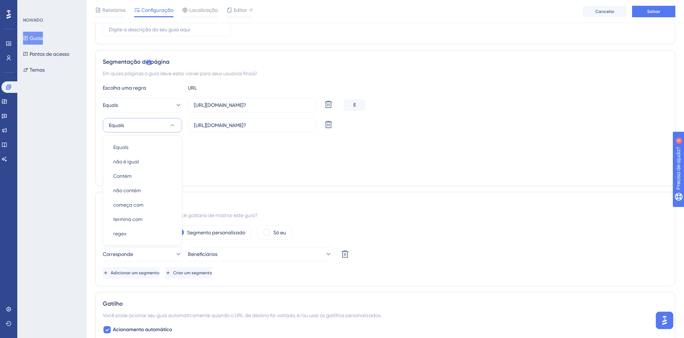
click at [209, 161] on div "Escolha uma regra URL Equals https://c3dev.cerebro.org.br/prestacao-contas/espe…" at bounding box center [385, 131] width 565 height 95
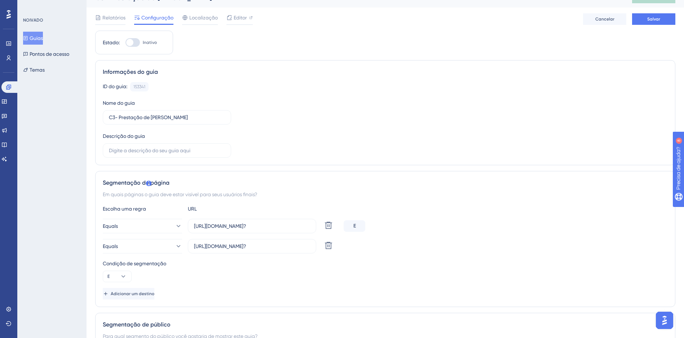
scroll to position [0, 0]
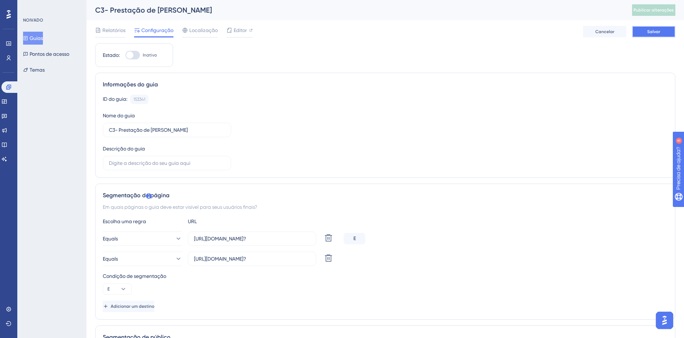
click at [646, 32] on button "Salvar" at bounding box center [653, 32] width 43 height 12
click at [353, 241] on div "E" at bounding box center [355, 239] width 22 height 12
click at [124, 291] on icon at bounding box center [123, 289] width 7 height 7
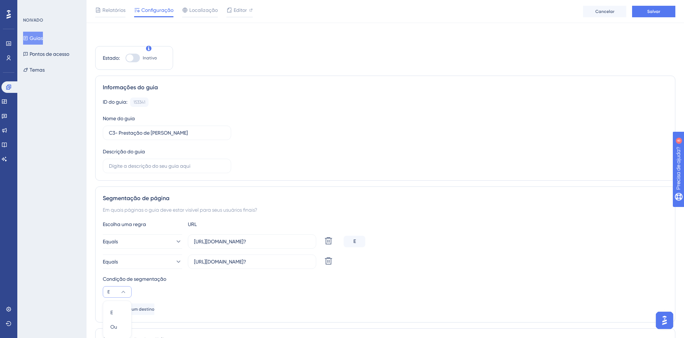
scroll to position [148, 0]
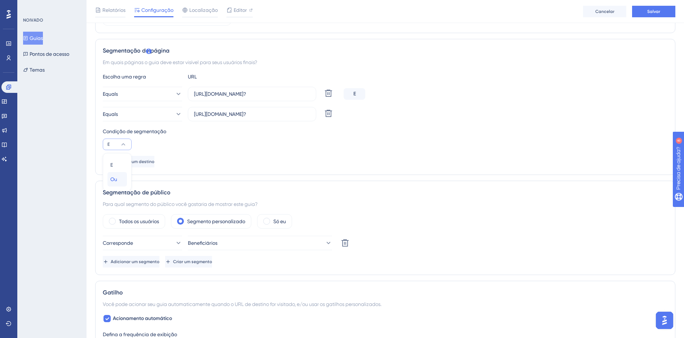
click at [120, 173] on div "Ou Ou" at bounding box center [117, 179] width 14 height 14
click at [647, 13] on span "Salvar" at bounding box center [653, 12] width 13 height 6
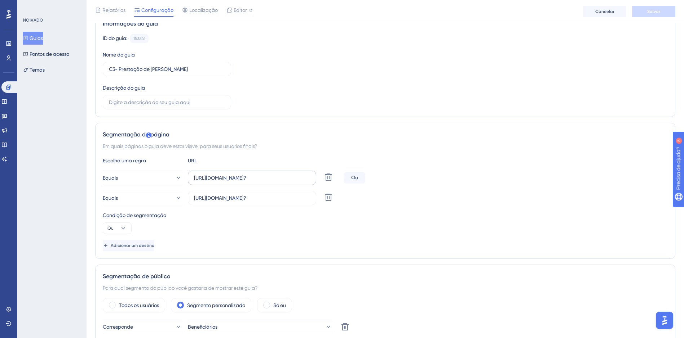
scroll to position [4, 0]
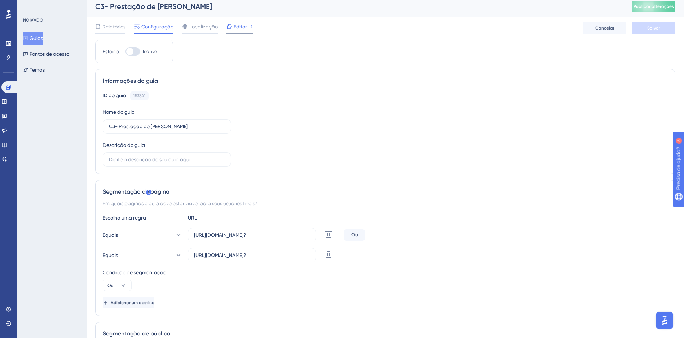
click at [231, 30] on div at bounding box center [229, 26] width 6 height 9
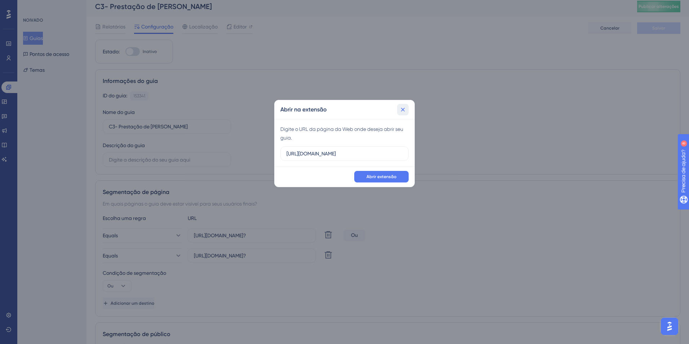
click at [400, 112] on icon at bounding box center [402, 109] width 7 height 7
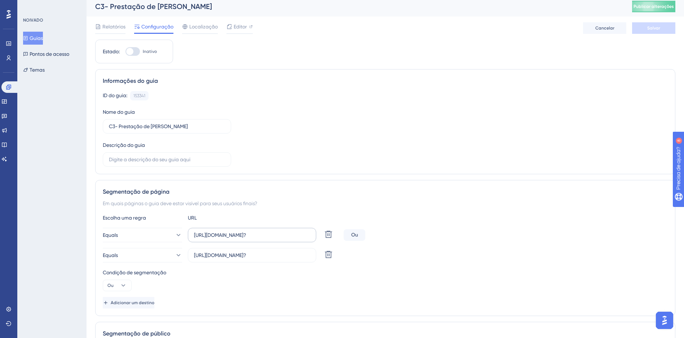
click at [245, 239] on label "https://c3dev.cerebro.org.br/prestacao-contas/especifico/lista-despesas?" at bounding box center [252, 235] width 128 height 14
click at [245, 239] on input "https://c3dev.cerebro.org.br/prestacao-contas/especifico/lista-despesas?" at bounding box center [252, 235] width 116 height 8
click at [245, 239] on label "https://c3dev.cerebro.org.br/prestacao-contas/especifico/lista-despesas?" at bounding box center [252, 235] width 128 height 14
click at [245, 239] on input "https://c3dev.cerebro.org.br/prestacao-contas/especifico/lista-despesas?" at bounding box center [252, 235] width 116 height 8
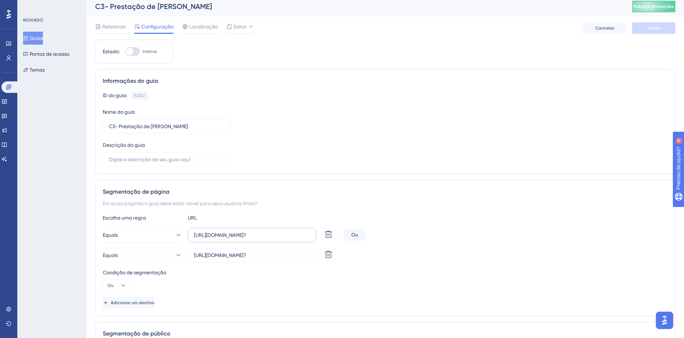
click at [245, 239] on label "https://c3dev.cerebro.org.br/prestacao-contas/especifico/lista-despesas?" at bounding box center [252, 235] width 128 height 14
click at [245, 239] on input "https://c3dev.cerebro.org.br/prestacao-contas/especifico/lista-despesas?" at bounding box center [252, 235] width 116 height 8
click at [245, 239] on label "https://c3dev.cerebro.org.br/prestacao-contas/especifico/lista-despesas?" at bounding box center [252, 235] width 128 height 14
click at [245, 239] on input "https://c3dev.cerebro.org.br/prestacao-contas/especifico/lista-despesas?" at bounding box center [252, 235] width 116 height 8
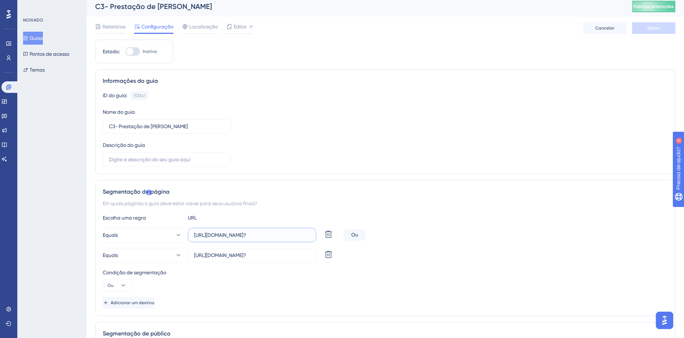
click at [244, 236] on input "https://c3dev.cerebro.org.br/prestacao-contas/especifico/lista-despesas?" at bounding box center [252, 235] width 116 height 8
click at [244, 235] on input "https://c3dev.cerebro.org.br/prestacao-contas/especifico/lista-despesas?" at bounding box center [252, 235] width 116 height 8
click at [231, 27] on icon at bounding box center [229, 27] width 6 height 6
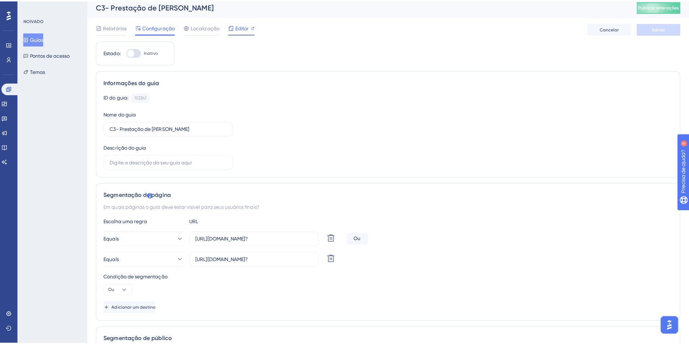
scroll to position [0, 0]
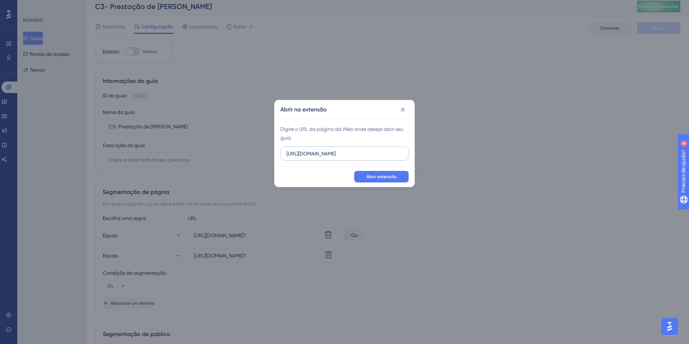
click at [311, 156] on input "https://c3hom.cerebro.org.br" at bounding box center [345, 154] width 116 height 8
type input "https://c3dev.cerebro.org.br/prestacao-contas/especifico/lista-despesas?"
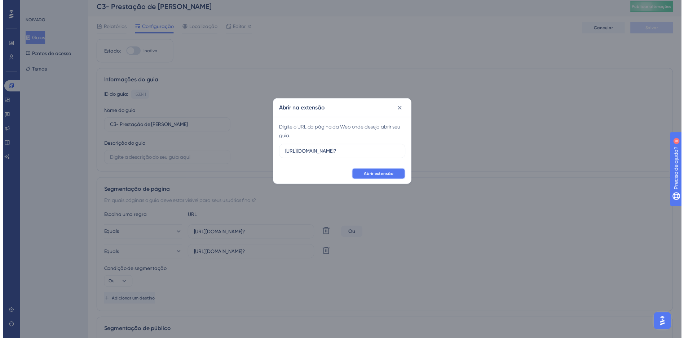
scroll to position [0, 0]
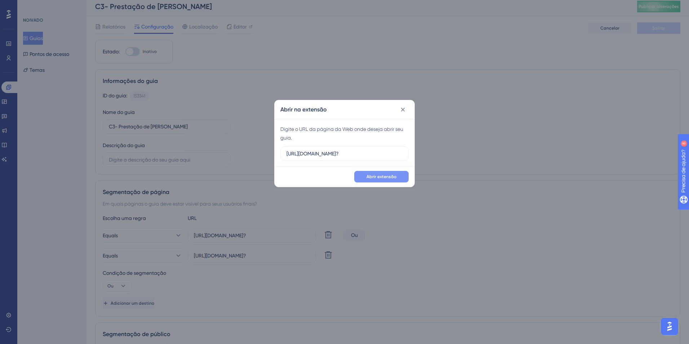
click at [384, 173] on button "Abrir extensão" at bounding box center [381, 177] width 54 height 12
click at [512, 20] on div "Abrir na extensão Digite o URL da página da Web onde deseja abrir seu guia. htt…" at bounding box center [344, 172] width 689 height 344
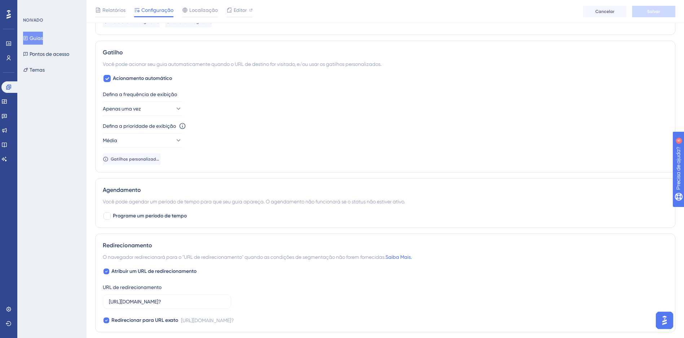
scroll to position [400, 0]
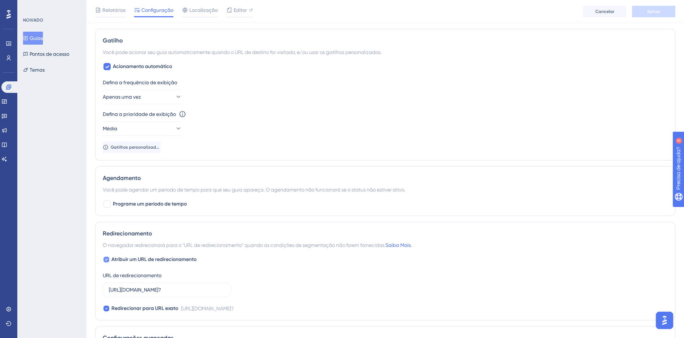
click at [110, 261] on div at bounding box center [106, 259] width 7 height 7
checkbox input "false"
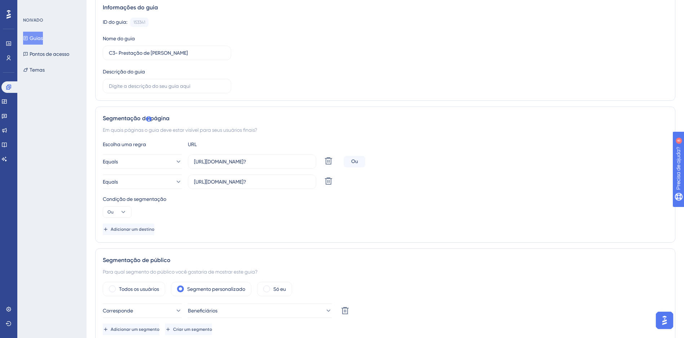
scroll to position [0, 0]
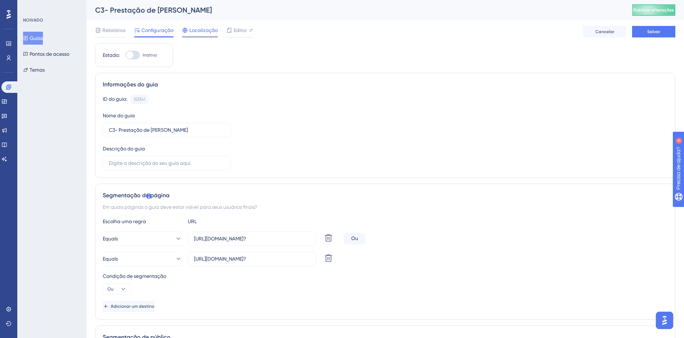
click at [199, 33] on span "Localização" at bounding box center [203, 30] width 28 height 9
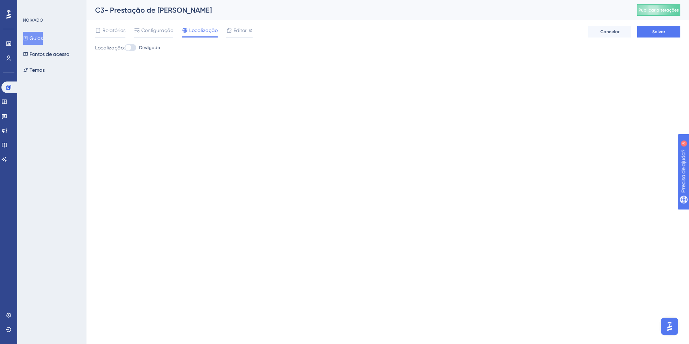
click at [131, 49] on div at bounding box center [131, 47] width 12 height 7
click at [125, 48] on input "Desligado" at bounding box center [124, 48] width 0 height 0
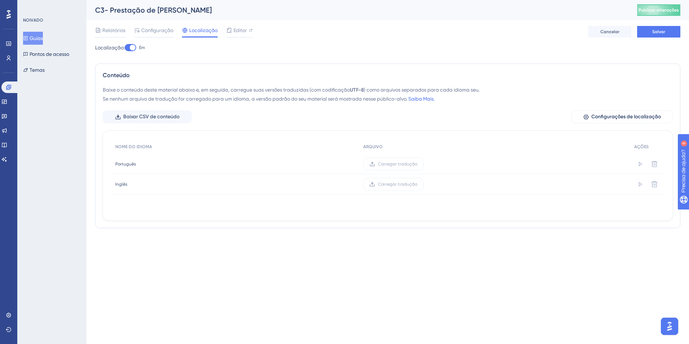
click at [131, 49] on div at bounding box center [133, 48] width 6 height 6
click at [125, 48] on input "Em" at bounding box center [124, 48] width 0 height 0
click at [131, 49] on div at bounding box center [133, 48] width 6 height 6
click at [125, 48] on input "Em" at bounding box center [124, 48] width 0 height 0
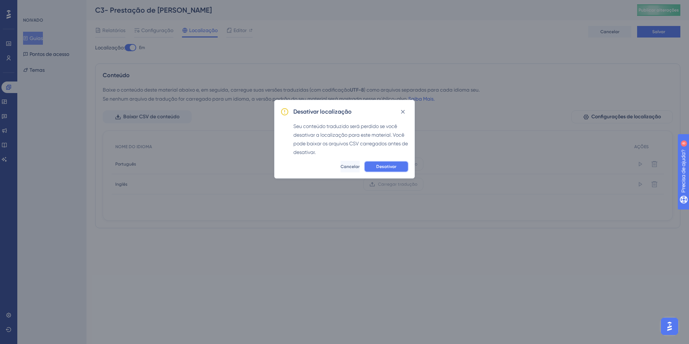
click at [382, 166] on span "Desativar" at bounding box center [386, 167] width 20 height 6
checkbox input "false"
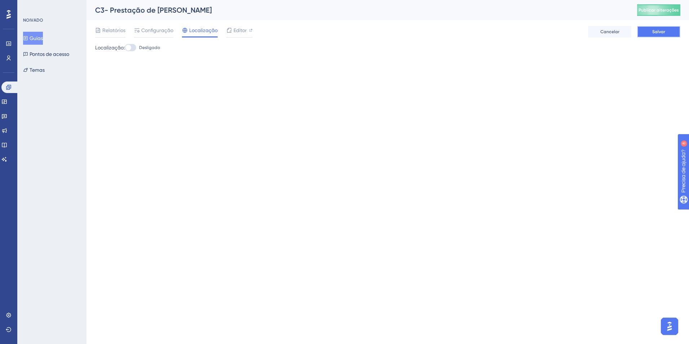
click at [666, 31] on button "Salvar" at bounding box center [658, 32] width 43 height 12
click at [653, 13] on button "Publicar alterações" at bounding box center [658, 10] width 43 height 12
click at [145, 31] on span "Configuração" at bounding box center [157, 30] width 32 height 9
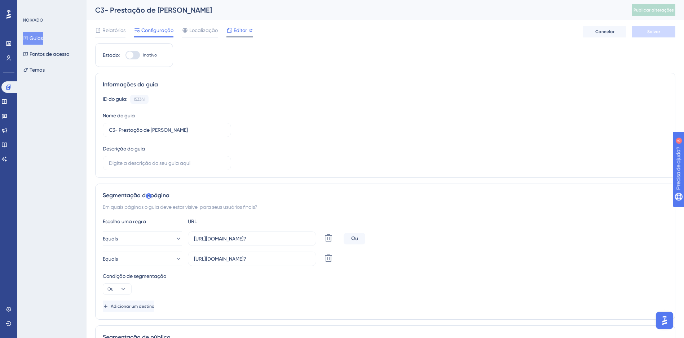
click at [229, 34] on div at bounding box center [229, 30] width 6 height 9
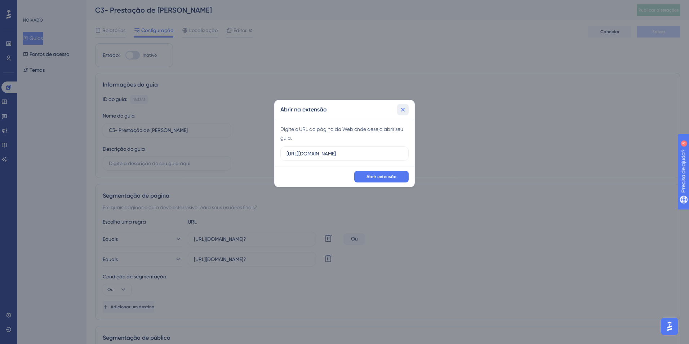
click at [403, 108] on icon at bounding box center [402, 109] width 7 height 7
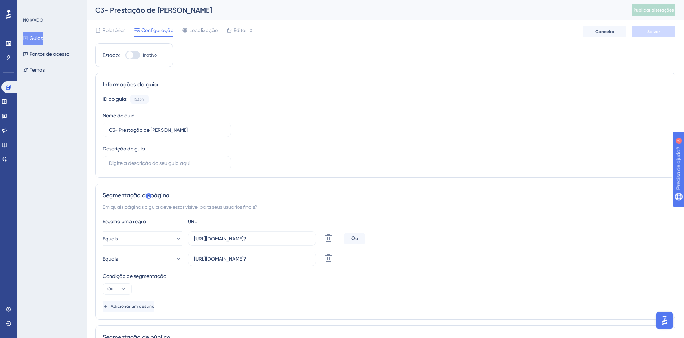
click at [37, 38] on font "Guias" at bounding box center [36, 38] width 13 height 9
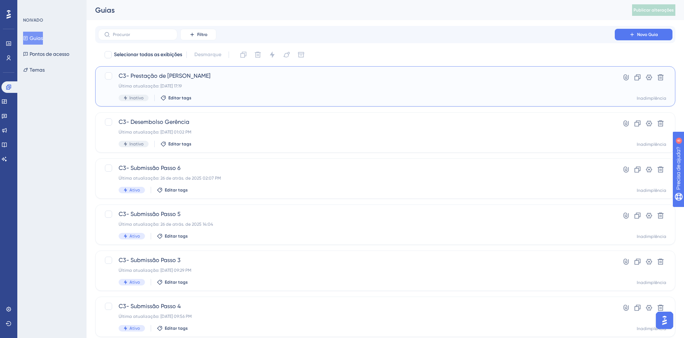
click at [198, 74] on span "C3- Prestação de [PERSON_NAME]" at bounding box center [356, 76] width 475 height 9
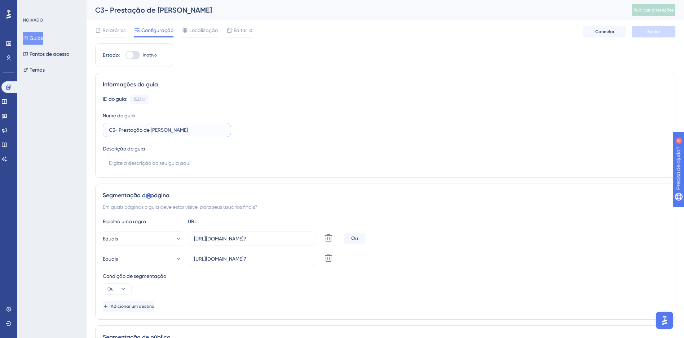
click at [156, 128] on input "C3- Prestação de [PERSON_NAME]" at bounding box center [167, 130] width 116 height 8
click at [43, 37] on font "Guias" at bounding box center [36, 38] width 13 height 9
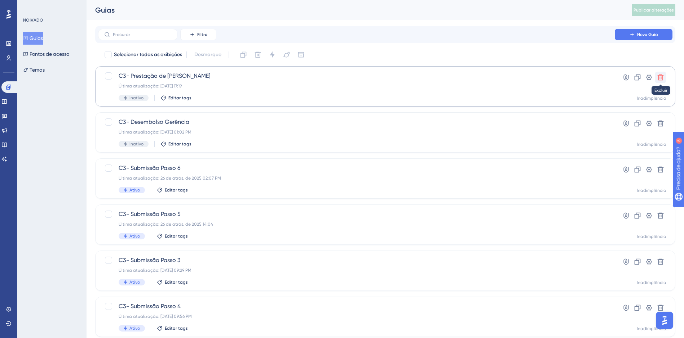
click at [656, 77] on button at bounding box center [661, 78] width 12 height 12
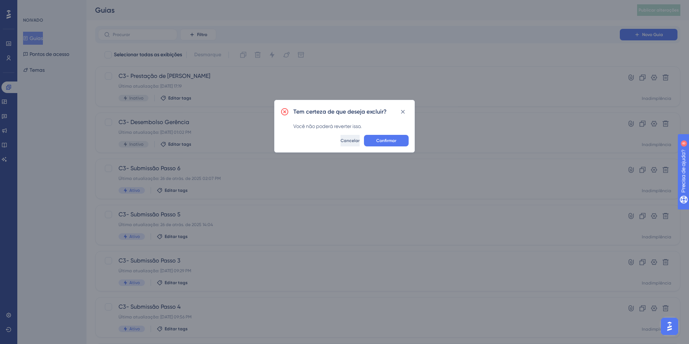
click at [341, 140] on span "Cancelar" at bounding box center [350, 141] width 19 height 6
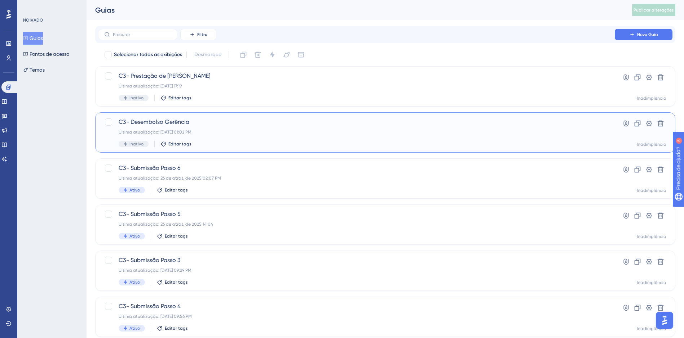
click at [235, 126] on span "C3- Desembolso Gerência" at bounding box center [356, 122] width 475 height 9
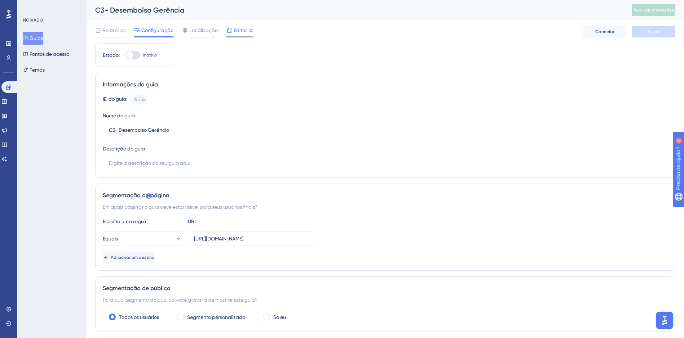
click at [239, 32] on span "Editor" at bounding box center [240, 30] width 13 height 9
click at [43, 39] on font "Guias" at bounding box center [36, 38] width 13 height 9
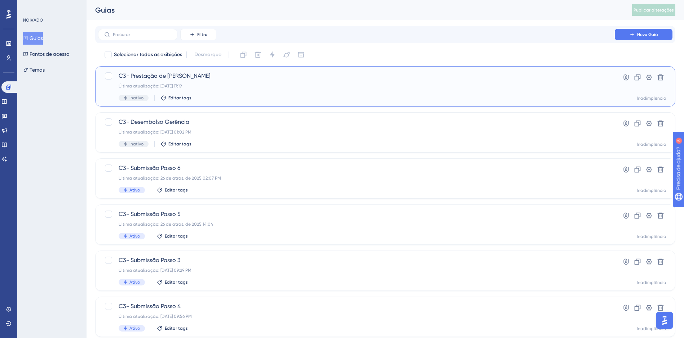
click at [248, 81] on div "C3- Prestação de Contas Gerência Última atualização: 02 de out. de 2025 17:19 I…" at bounding box center [356, 87] width 475 height 30
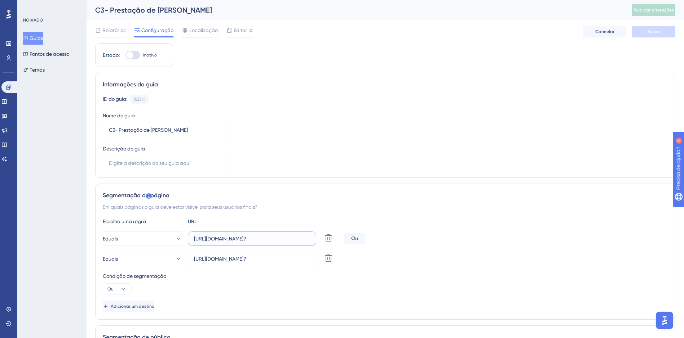
click at [240, 236] on input "https://c3dev.cerebro.org.br/prestacao-contas/especifico/lista-despesas?" at bounding box center [252, 239] width 116 height 8
paste input "lista"
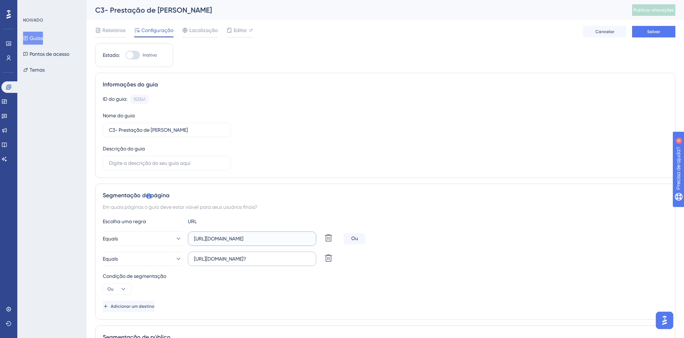
type input "https://c3dev.cerebro.org.br/prestacao-contas/lista"
click at [227, 257] on input "https://c3hom.cerebro.org.br/prestacao-contas/especifico/lista-despesas?" at bounding box center [252, 259] width 116 height 8
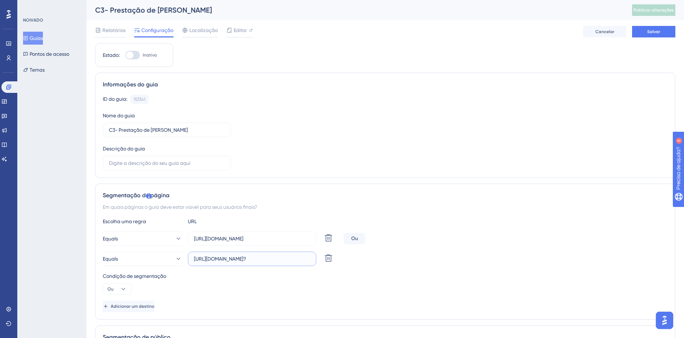
paste input "dev.cerebro.org.br/prestacao-contas/lista"
drag, startPoint x: 212, startPoint y: 260, endPoint x: 220, endPoint y: 261, distance: 7.2
click at [220, 261] on input "https://c3dev.cerebro.org.br/prestacao-contas/lista" at bounding box center [252, 259] width 116 height 8
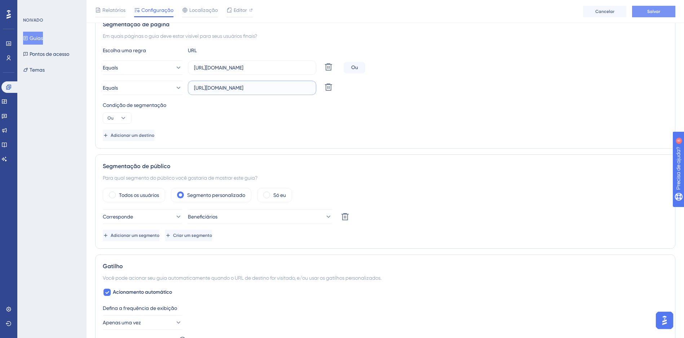
scroll to position [0, 0]
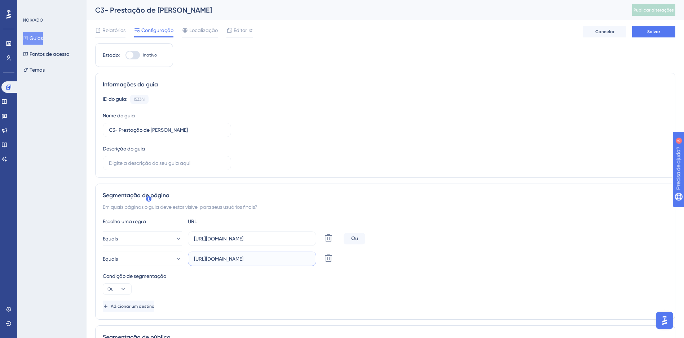
type input "https://c3hom.cerebro.org.br/prestacao-contas/lista"
click at [651, 31] on span "Salvar" at bounding box center [653, 32] width 13 height 6
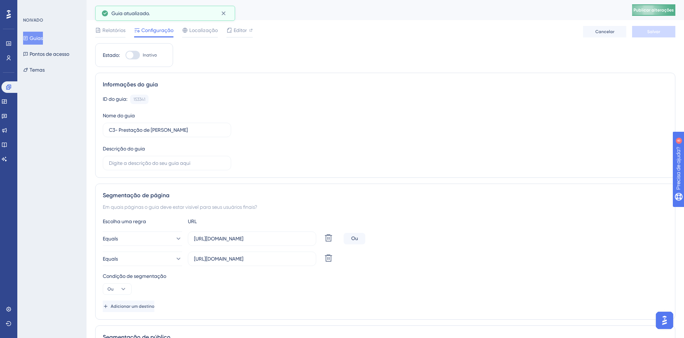
click at [665, 13] on button "Publicar alterações" at bounding box center [653, 10] width 43 height 12
click at [683, 0] on html "Desempenho Usuários Noivado Widgets Realimentação Atualizações de produtos Base…" at bounding box center [342, 0] width 684 height 0
drag, startPoint x: 163, startPoint y: 133, endPoint x: 203, endPoint y: 124, distance: 40.2
click at [177, 129] on input "C3- Prestação de [PERSON_NAME]" at bounding box center [167, 130] width 116 height 8
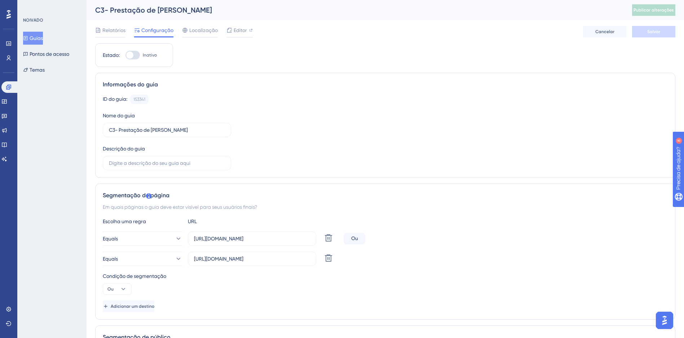
click at [235, 28] on span "Editor" at bounding box center [240, 30] width 13 height 9
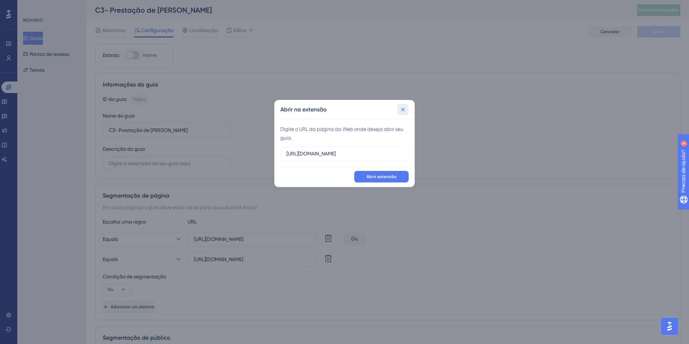
click at [405, 110] on icon at bounding box center [402, 109] width 7 height 7
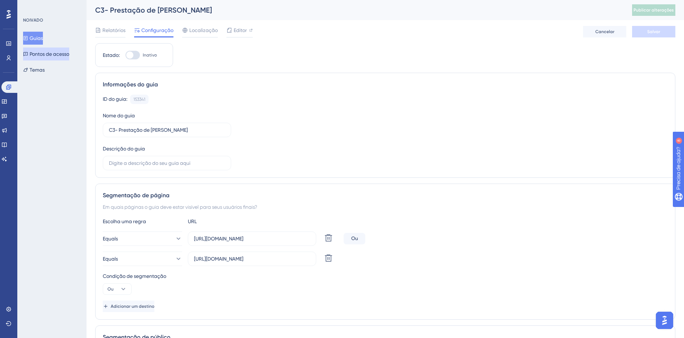
drag, startPoint x: 40, startPoint y: 38, endPoint x: 53, endPoint y: 53, distance: 19.9
click at [40, 38] on font "Guias" at bounding box center [36, 38] width 13 height 9
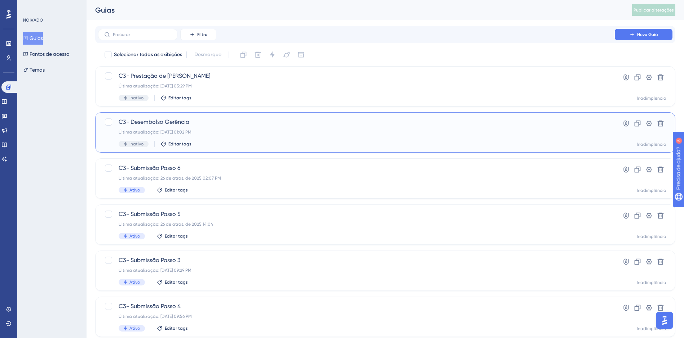
click at [218, 132] on div "Última atualização: 12 de set. de 2025 01:02 PM" at bounding box center [356, 132] width 475 height 6
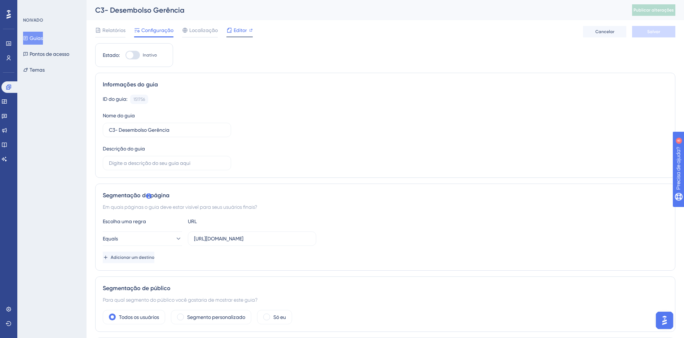
click at [241, 33] on span "Editor" at bounding box center [240, 30] width 13 height 9
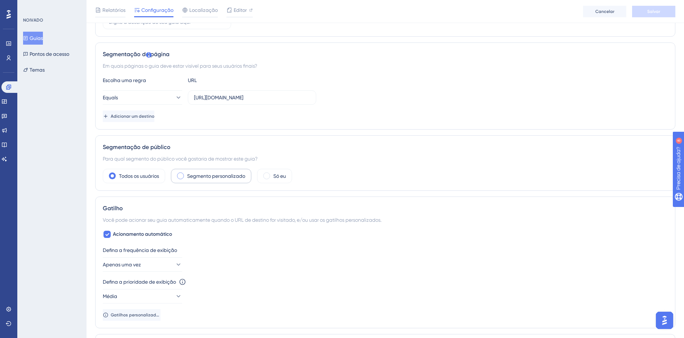
click at [200, 174] on label "Segmento personalizado" at bounding box center [216, 176] width 58 height 9
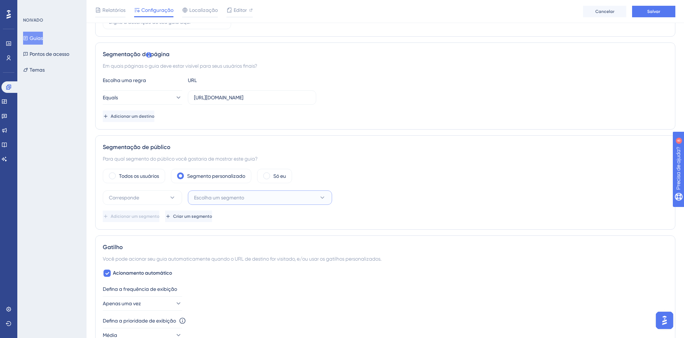
click at [226, 198] on span "Escolha um segmento" at bounding box center [219, 198] width 50 height 9
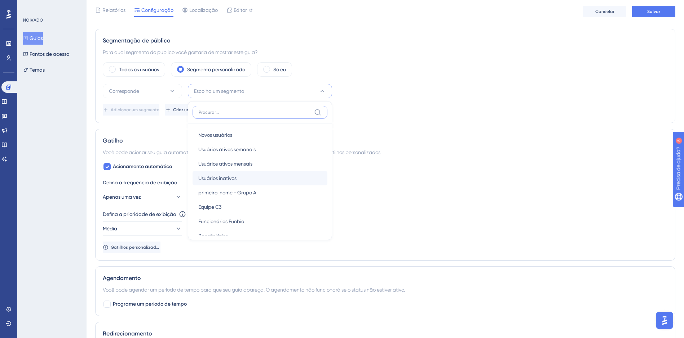
scroll to position [26, 0]
click at [228, 208] on div "Beneficiários Beneficiários" at bounding box center [259, 210] width 123 height 14
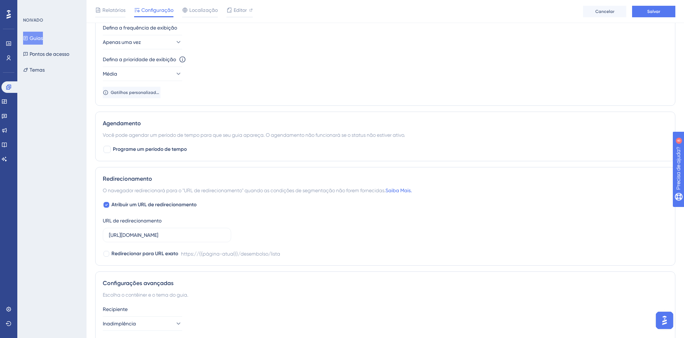
scroll to position [324, 0]
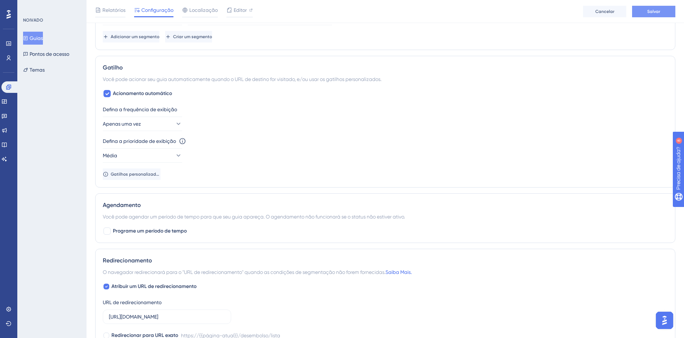
click at [650, 14] on span "Salvar" at bounding box center [653, 12] width 13 height 6
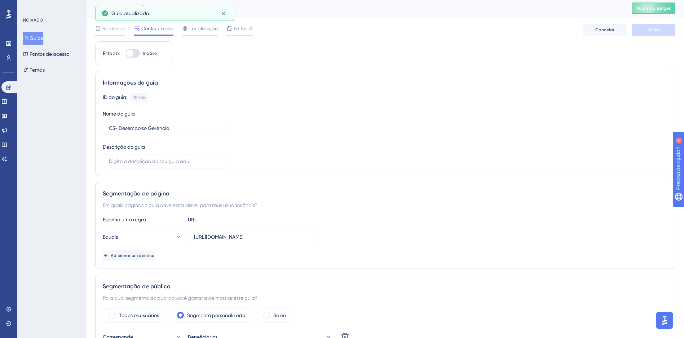
scroll to position [0, 0]
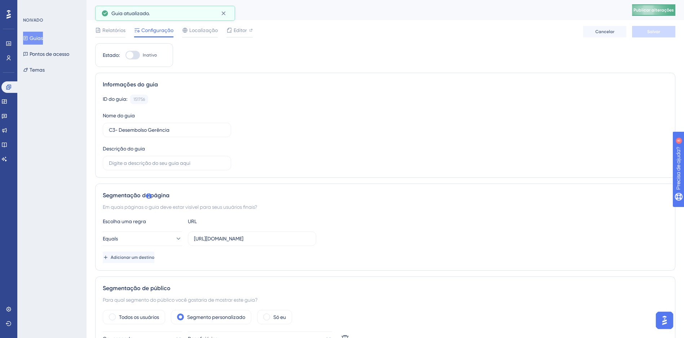
click at [651, 11] on span "Publicar alterações" at bounding box center [653, 10] width 40 height 6
click at [28, 39] on icon at bounding box center [25, 38] width 5 height 5
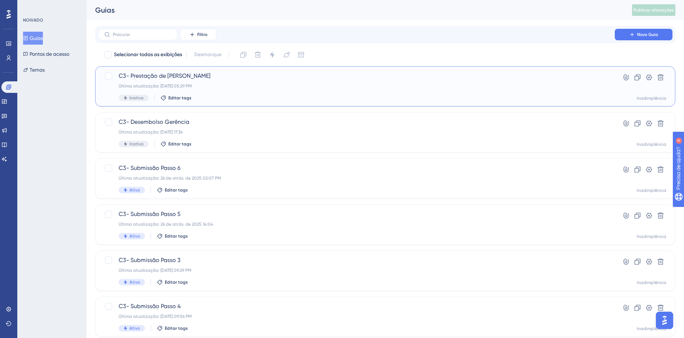
click at [251, 93] on div "C3- Prestação de Contas Gerência Última atualização: 02 de out. de 2025 05:29 P…" at bounding box center [356, 87] width 475 height 30
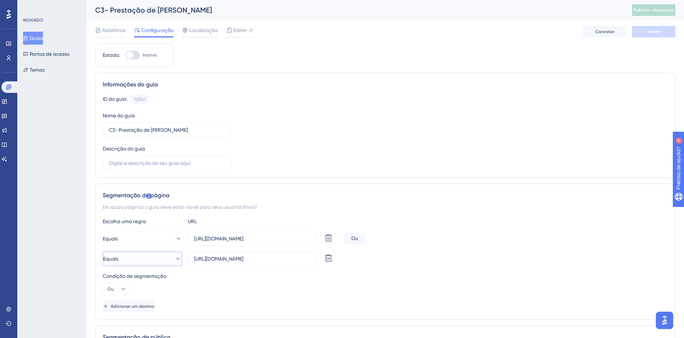
click at [174, 261] on icon at bounding box center [177, 259] width 7 height 7
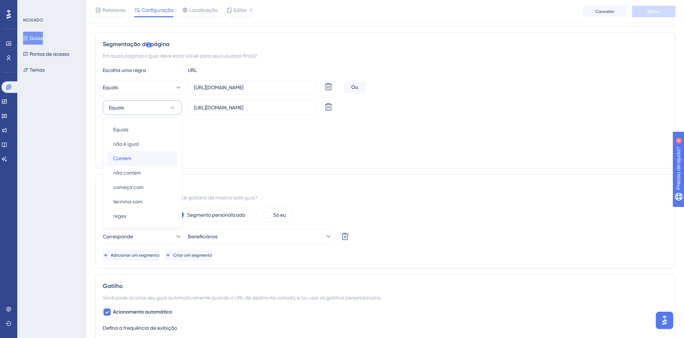
click at [140, 159] on div "Contém Contém" at bounding box center [142, 158] width 58 height 14
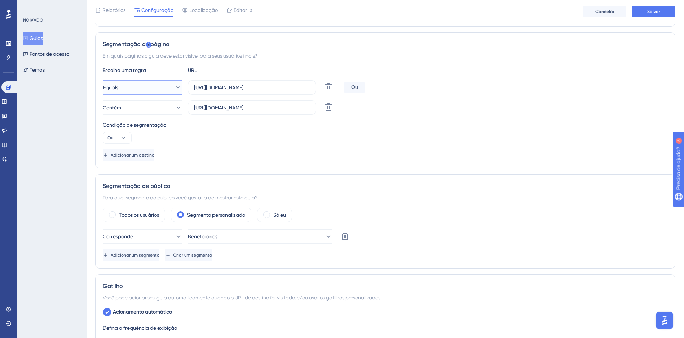
click at [152, 84] on button "Equals" at bounding box center [142, 87] width 79 height 14
click at [138, 136] on div "Contém Contém" at bounding box center [142, 138] width 58 height 14
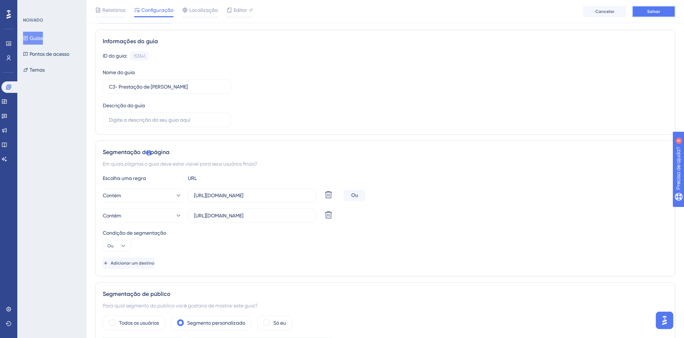
click at [650, 16] on button "Salvar" at bounding box center [653, 12] width 43 height 12
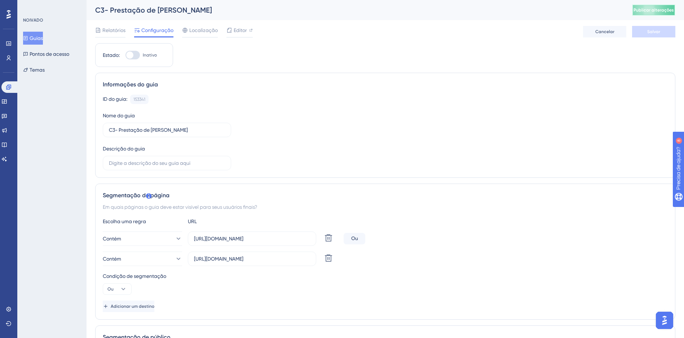
click at [659, 7] on button "Publicar alterações" at bounding box center [653, 10] width 43 height 12
click at [238, 30] on span "Editor" at bounding box center [240, 30] width 13 height 9
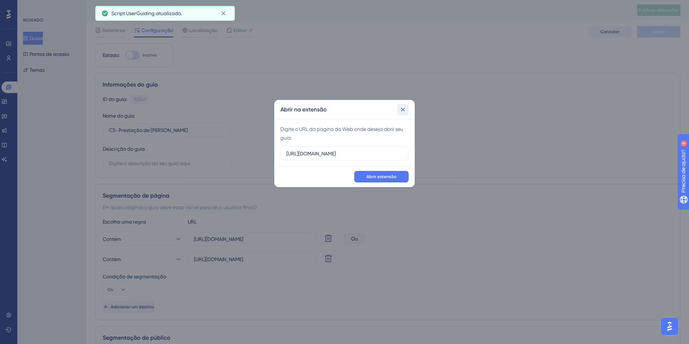
click at [402, 110] on icon at bounding box center [403, 110] width 4 height 4
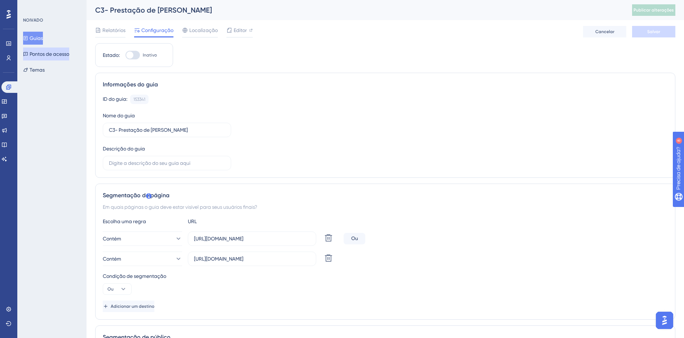
click at [39, 54] on font "Pontos de acesso" at bounding box center [50, 54] width 40 height 9
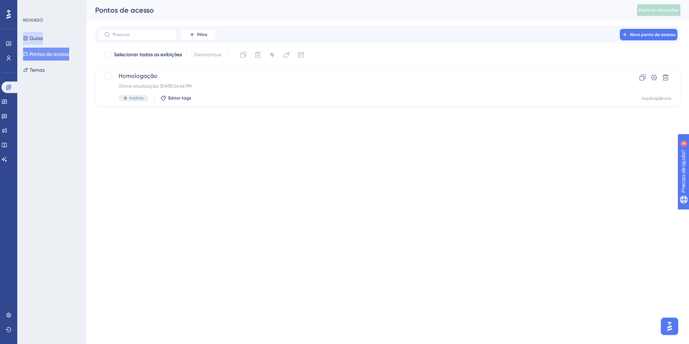
click at [40, 43] on button "Guias" at bounding box center [33, 38] width 20 height 13
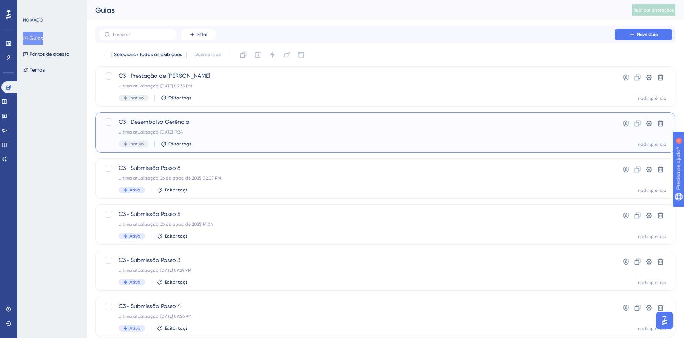
click at [278, 141] on div "C3- Desembolso Gerência Última atualização: 02 de out. de 2025 17:34 Inativo Ed…" at bounding box center [356, 133] width 475 height 30
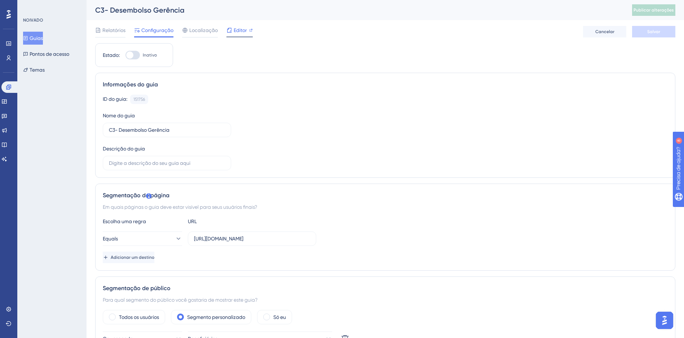
click at [239, 32] on span "Editor" at bounding box center [240, 30] width 13 height 9
click at [42, 38] on font "Guias" at bounding box center [36, 38] width 13 height 9
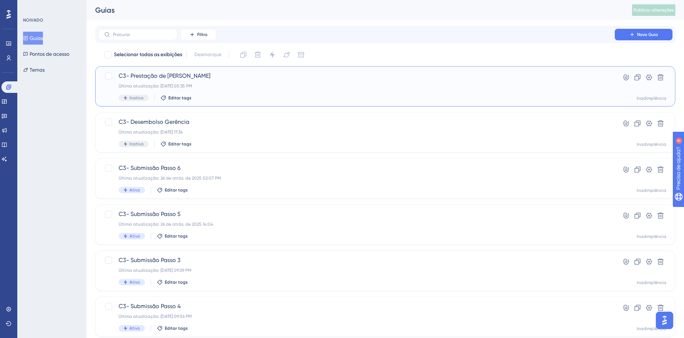
click at [259, 89] on div "C3- Prestação de Contas Gerência Última atualização: 02 de out. de 2025 05:35 P…" at bounding box center [356, 87] width 475 height 30
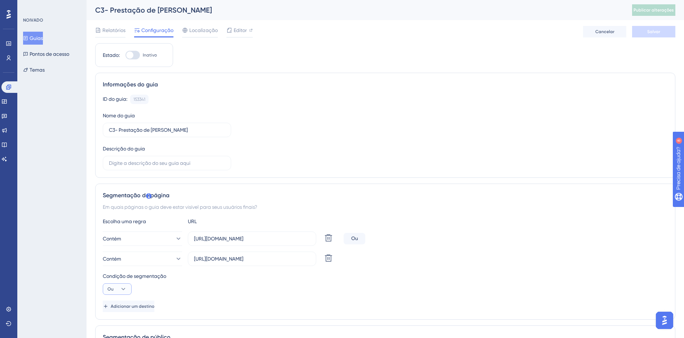
click at [128, 286] on button "Ou" at bounding box center [117, 290] width 29 height 12
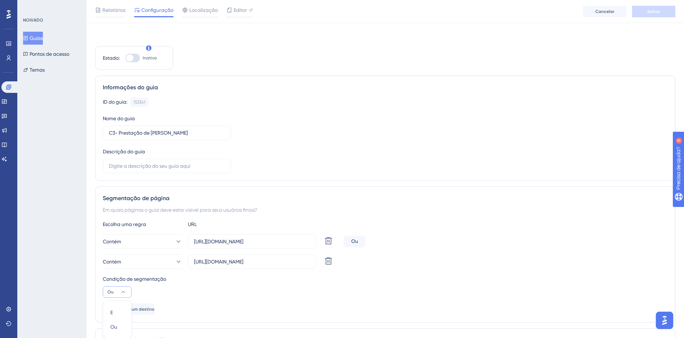
scroll to position [148, 0]
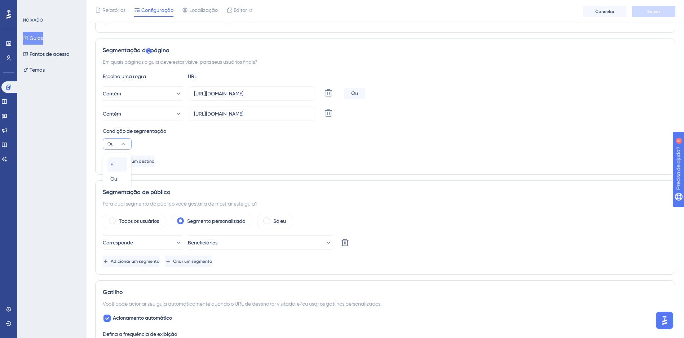
click at [112, 161] on span "E" at bounding box center [111, 164] width 3 height 9
click at [265, 150] on div "Escolha uma regra URL Contém https://c3dev.cerebro.org.br/prestacao-contas/list…" at bounding box center [385, 119] width 565 height 95
click at [167, 94] on button "Contém" at bounding box center [142, 94] width 79 height 14
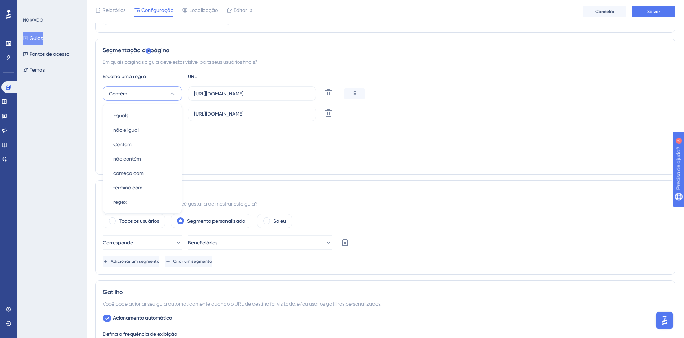
click at [227, 137] on div "Condição de segmentação E" at bounding box center [385, 138] width 565 height 23
click at [641, 14] on button "Salvar" at bounding box center [653, 12] width 43 height 12
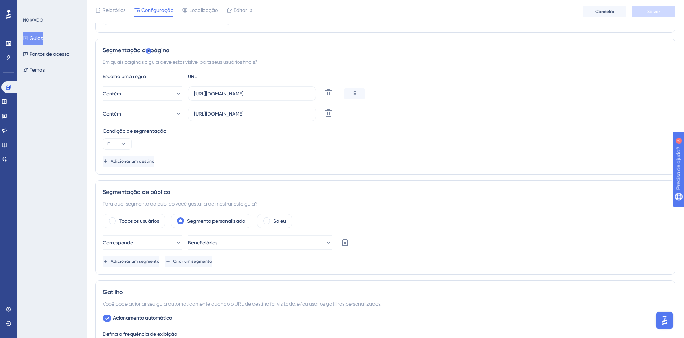
click at [549, 161] on div "Adicionar um destino" at bounding box center [385, 162] width 565 height 12
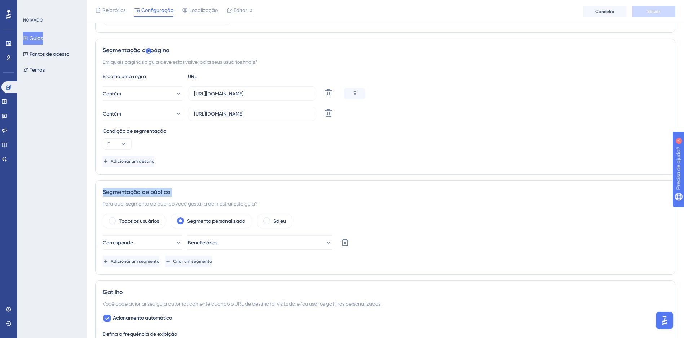
click at [549, 161] on div "Adicionar um destino" at bounding box center [385, 162] width 565 height 12
drag, startPoint x: 549, startPoint y: 161, endPoint x: 546, endPoint y: 164, distance: 4.3
click at [546, 164] on div "Adicionar um destino" at bounding box center [385, 162] width 565 height 12
click at [543, 177] on div "Estado: Inativo Informações do guia ID do guia: 153341 Copiar Nome do guia C3- …" at bounding box center [385, 267] width 580 height 738
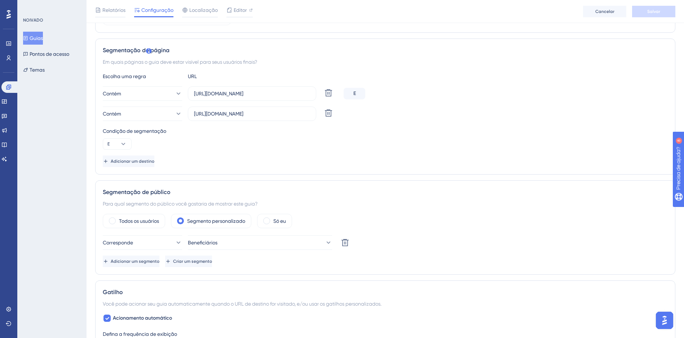
click at [543, 177] on div "Estado: Inativo Informações do guia ID do guia: 153341 Copiar Nome do guia C3- …" at bounding box center [385, 267] width 580 height 738
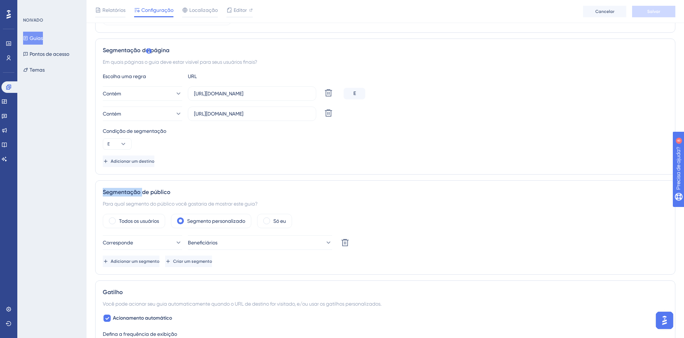
click at [544, 177] on div "Estado: Inativo Informações do guia ID do guia: 153341 Copiar Nome do guia C3- …" at bounding box center [385, 267] width 580 height 738
click at [545, 178] on div "Estado: Inativo Informações do guia ID do guia: 153341 Copiar Nome do guia C3- …" at bounding box center [385, 267] width 580 height 738
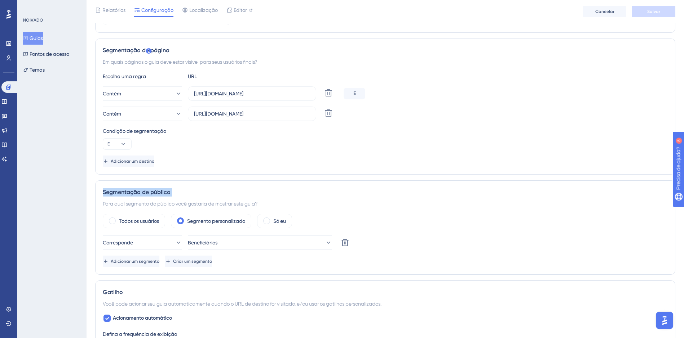
click at [545, 178] on div "Estado: Inativo Informações do guia ID do guia: 153341 Copiar Nome do guia C3- …" at bounding box center [385, 267] width 580 height 738
click at [545, 179] on div "Estado: Inativo Informações do guia ID do guia: 153341 Copiar Nome do guia C3- …" at bounding box center [385, 267] width 580 height 738
click at [545, 180] on div "Estado: Inativo Informações do guia ID do guia: 153341 Copiar Nome do guia C3- …" at bounding box center [385, 267] width 580 height 738
click at [545, 181] on div "Segmentação de público Para qual segmento do público você gostaria de mostrar e…" at bounding box center [385, 228] width 580 height 94
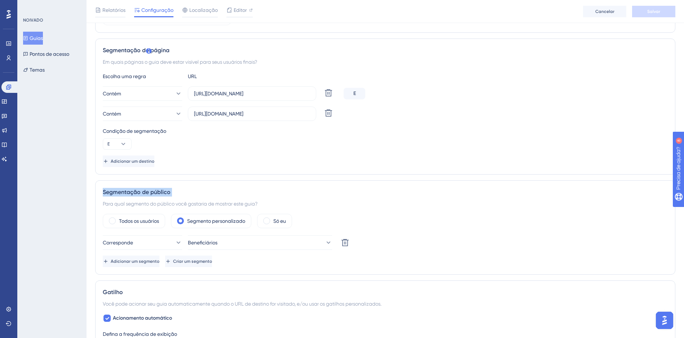
click at [545, 181] on div "Segmentação de público Para qual segmento do público você gostaria de mostrar e…" at bounding box center [385, 228] width 580 height 94
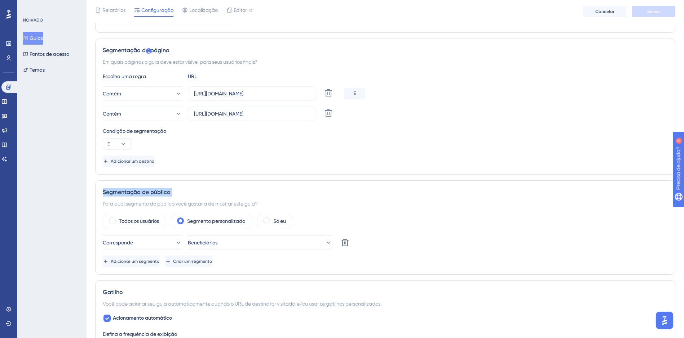
click at [545, 181] on div "Segmentação de público Para qual segmento do público você gostaria de mostrar e…" at bounding box center [385, 228] width 580 height 94
click at [545, 180] on div "Estado: Inativo Informações do guia ID do guia: 153341 Copiar Nome do guia C3- …" at bounding box center [385, 267] width 580 height 738
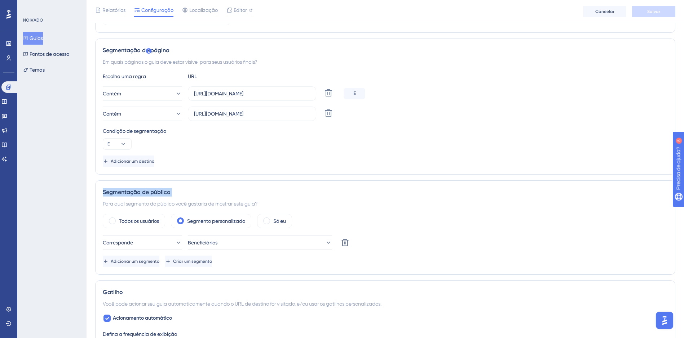
click at [545, 180] on div "Estado: Inativo Informações do guia ID do guia: 153341 Copiar Nome do guia C3- …" at bounding box center [385, 267] width 580 height 738
drag, startPoint x: 545, startPoint y: 180, endPoint x: 543, endPoint y: 187, distance: 7.4
click at [543, 187] on div "Segmentação de público Para qual segmento do público você gostaria de mostrar e…" at bounding box center [385, 228] width 580 height 94
click at [547, 182] on div "Segmentação de público Para qual segmento do público você gostaria de mostrar e…" at bounding box center [385, 228] width 580 height 94
click at [548, 186] on div "Segmentação de público Para qual segmento do público você gostaria de mostrar e…" at bounding box center [385, 228] width 580 height 94
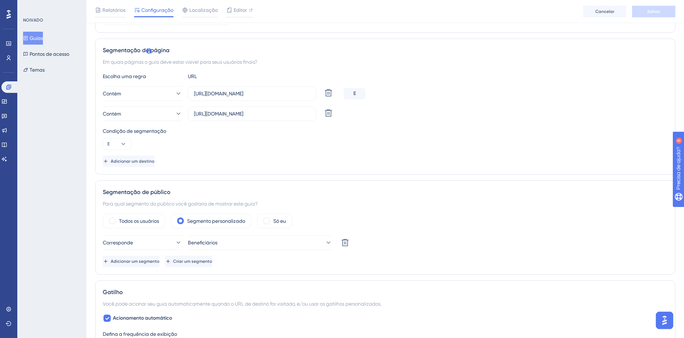
click at [548, 186] on div "Segmentação de público Para qual segmento do público você gostaria de mostrar e…" at bounding box center [385, 228] width 580 height 94
click at [547, 187] on div "Segmentação de público Para qual segmento do público você gostaria de mostrar e…" at bounding box center [385, 228] width 580 height 94
click at [546, 187] on div "Segmentação de público Para qual segmento do público você gostaria de mostrar e…" at bounding box center [385, 228] width 580 height 94
click at [546, 188] on div "Segmentação de público Para qual segmento do público você gostaria de mostrar e…" at bounding box center [385, 228] width 580 height 94
click at [545, 190] on div "Segmentação de público" at bounding box center [385, 192] width 565 height 9
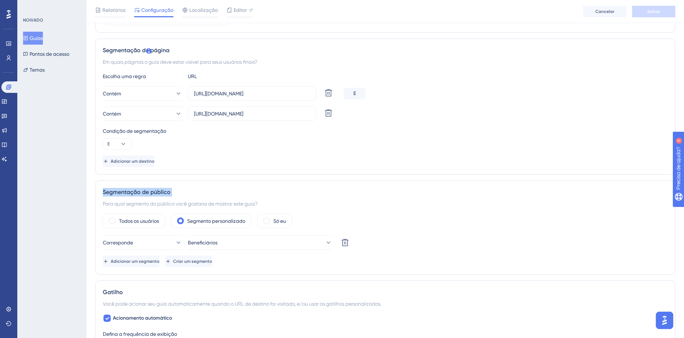
click at [544, 185] on div "Segmentação de público Para qual segmento do público você gostaria de mostrar e…" at bounding box center [385, 228] width 580 height 94
click at [540, 190] on div "Segmentação de público" at bounding box center [385, 192] width 565 height 9
click at [544, 185] on div "Segmentação de público Para qual segmento do público você gostaria de mostrar e…" at bounding box center [385, 228] width 580 height 94
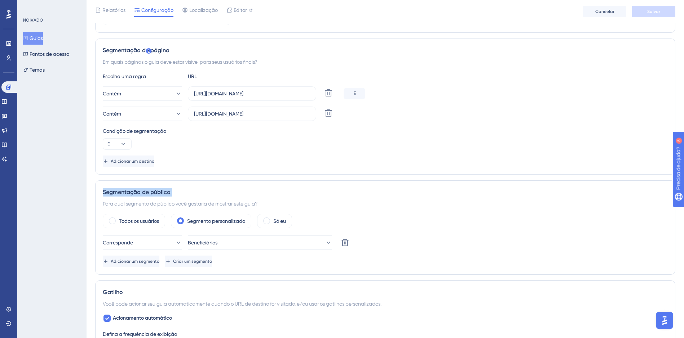
click at [544, 185] on div "Segmentação de público Para qual segmento do público você gostaria de mostrar e…" at bounding box center [385, 228] width 580 height 94
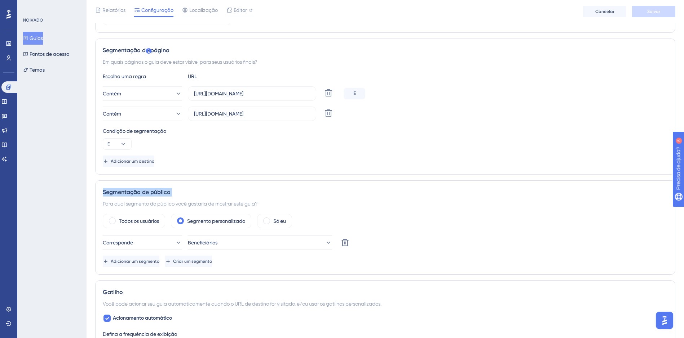
click at [544, 185] on div "Segmentação de público Para qual segmento do público você gostaria de mostrar e…" at bounding box center [385, 228] width 580 height 94
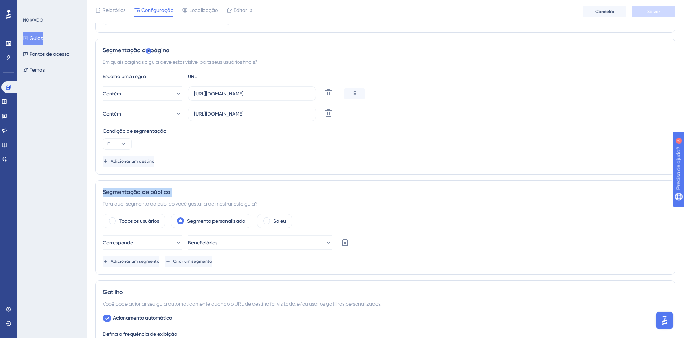
click at [544, 185] on div "Segmentação de público Para qual segmento do público você gostaria de mostrar e…" at bounding box center [385, 228] width 580 height 94
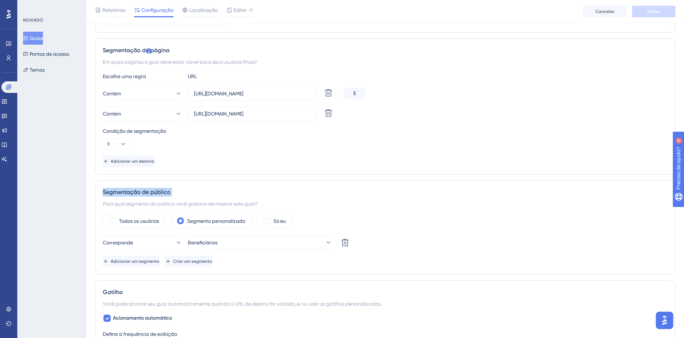
click at [544, 185] on div "Segmentação de público Para qual segmento do público você gostaria de mostrar e…" at bounding box center [385, 228] width 580 height 94
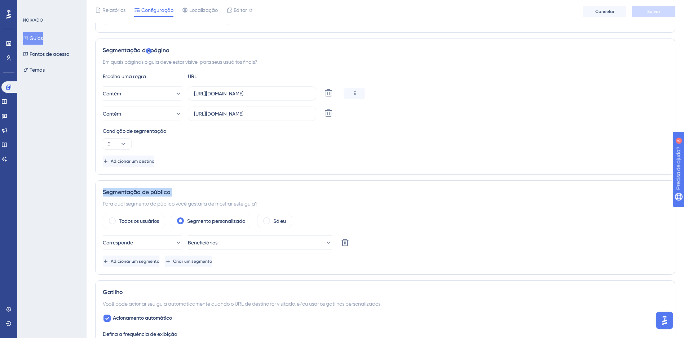
click at [544, 185] on div "Segmentação de público Para qual segmento do público você gostaria de mostrar e…" at bounding box center [385, 228] width 580 height 94
click at [545, 185] on div "Segmentação de público Para qual segmento do público você gostaria de mostrar e…" at bounding box center [385, 228] width 580 height 94
click at [546, 186] on div "Segmentação de público Para qual segmento do público você gostaria de mostrar e…" at bounding box center [385, 228] width 580 height 94
click at [546, 187] on div "Segmentação de público Para qual segmento do público você gostaria de mostrar e…" at bounding box center [385, 228] width 580 height 94
click at [548, 189] on div "Segmentação de público" at bounding box center [385, 192] width 565 height 9
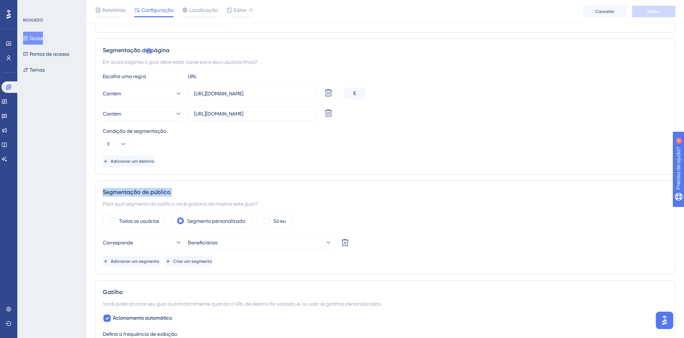
click at [550, 189] on div "Segmentação de público" at bounding box center [385, 192] width 565 height 9
drag, startPoint x: 550, startPoint y: 189, endPoint x: 554, endPoint y: 194, distance: 6.5
click at [554, 194] on div "Segmentação de público" at bounding box center [385, 192] width 565 height 9
click at [555, 194] on div "Segmentação de público" at bounding box center [385, 192] width 565 height 9
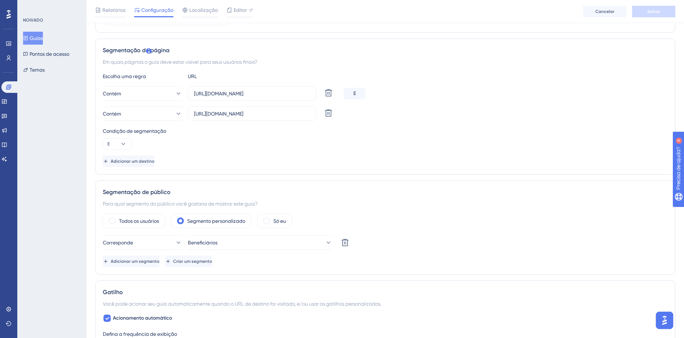
click at [535, 113] on div "Contém https://c3hom.cerebro.org.br/prestacao-contas/lista Excluir" at bounding box center [385, 114] width 565 height 14
drag, startPoint x: 549, startPoint y: 135, endPoint x: 550, endPoint y: 142, distance: 7.1
click at [552, 140] on div "Condição de segmentação E" at bounding box center [385, 138] width 565 height 23
drag, startPoint x: 545, startPoint y: 139, endPoint x: 550, endPoint y: 133, distance: 8.4
click at [545, 138] on div "Condição de segmentação E" at bounding box center [385, 138] width 565 height 23
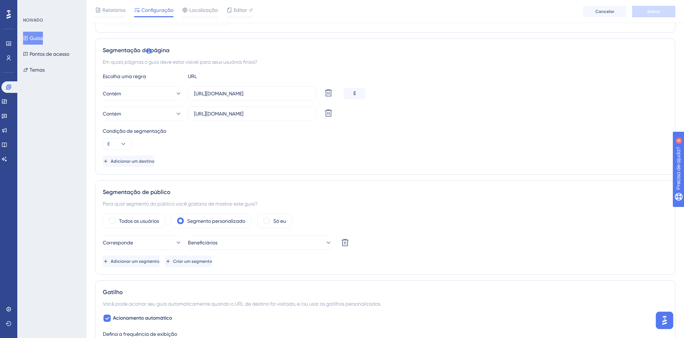
click at [555, 149] on div "Escolha uma regra URL Contém https://c3dev.cerebro.org.br/prestacao-contas/list…" at bounding box center [385, 119] width 565 height 95
click at [556, 149] on div "Condição de segmentação E" at bounding box center [385, 138] width 565 height 23
click at [567, 139] on div "Condição de segmentação E" at bounding box center [385, 138] width 565 height 23
click at [572, 139] on div "Condição de segmentação E" at bounding box center [385, 138] width 565 height 23
click at [573, 138] on div "Condição de segmentação E" at bounding box center [385, 138] width 565 height 23
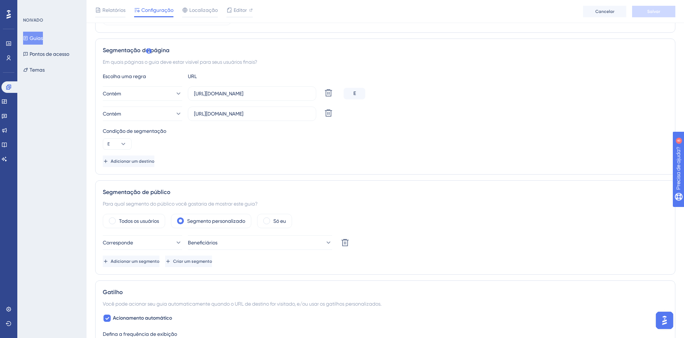
click at [573, 138] on div "Condição de segmentação E" at bounding box center [385, 138] width 565 height 23
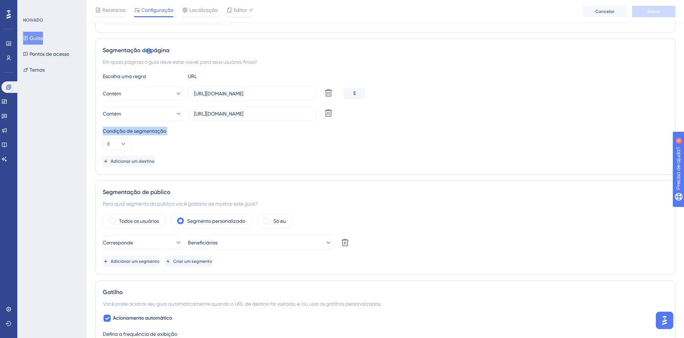
click at [573, 138] on div "Condição de segmentação E" at bounding box center [385, 138] width 565 height 23
click at [508, 145] on div "Condição de segmentação E" at bounding box center [385, 138] width 565 height 23
click at [231, 166] on div "Adicionar um destino" at bounding box center [385, 162] width 565 height 12
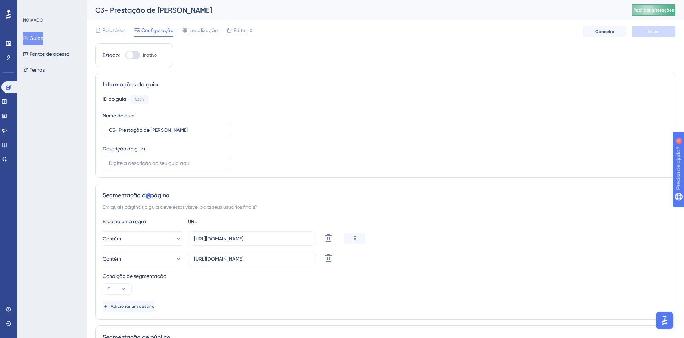
click at [642, 10] on span "Publicar alterações" at bounding box center [653, 10] width 40 height 6
click at [242, 32] on span "Editor" at bounding box center [240, 30] width 13 height 9
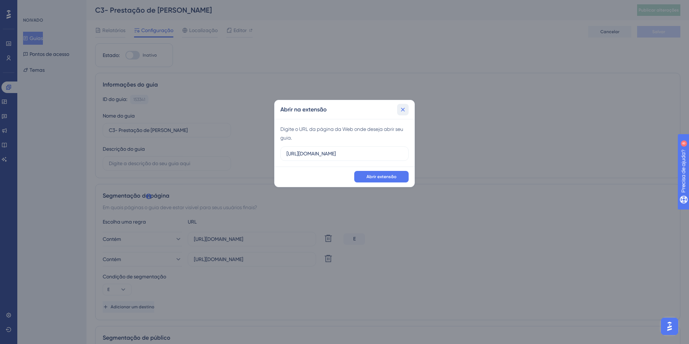
click at [405, 110] on icon at bounding box center [402, 109] width 7 height 7
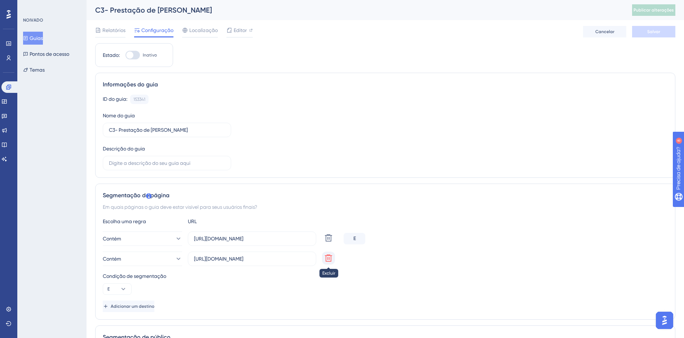
click at [330, 261] on icon at bounding box center [328, 258] width 9 height 9
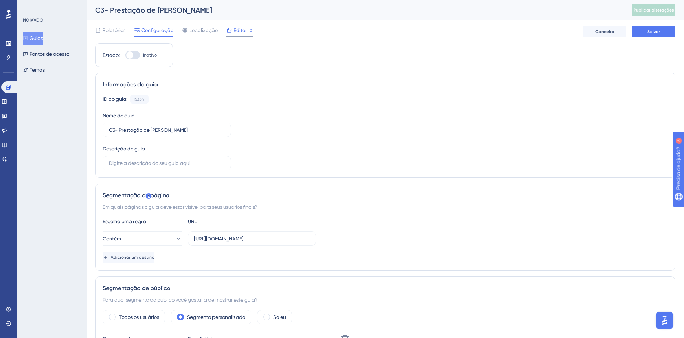
click at [242, 34] on span "Editor" at bounding box center [240, 30] width 13 height 9
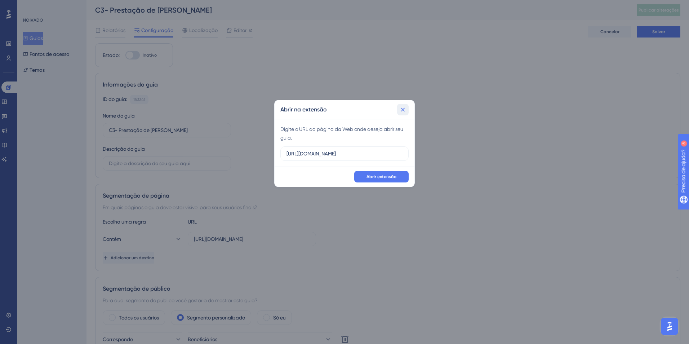
click at [400, 111] on icon at bounding box center [402, 109] width 7 height 7
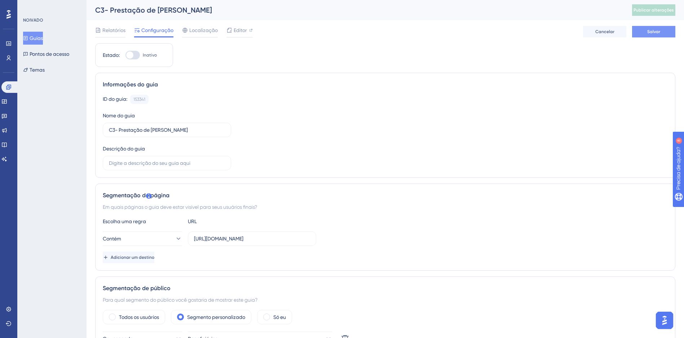
click at [655, 34] on span "Salvar" at bounding box center [653, 32] width 13 height 6
click at [648, 15] on button "Publicar alterações" at bounding box center [653, 10] width 43 height 12
click at [238, 35] on div "Editor" at bounding box center [239, 32] width 26 height 12
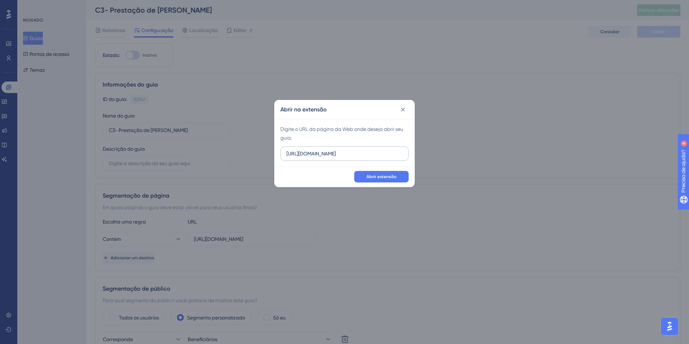
click at [317, 155] on input "https://c3hom.cerebro.org.br" at bounding box center [345, 154] width 116 height 8
click at [319, 155] on input "https://c3hom.cerebro.org.br" at bounding box center [345, 154] width 116 height 8
drag, startPoint x: 320, startPoint y: 153, endPoint x: 311, endPoint y: 152, distance: 8.7
click at [311, 152] on input "https://c3hom.cerebro.org.br" at bounding box center [345, 154] width 116 height 8
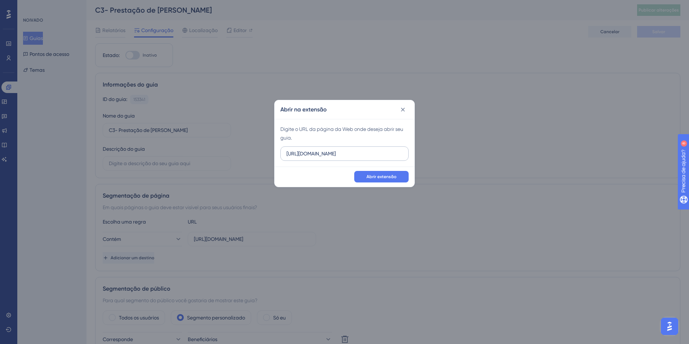
type input "https://c3dev.cerebro.org.br"
click at [384, 179] on span "Abrir extensão" at bounding box center [382, 177] width 30 height 6
